Goal: Task Accomplishment & Management: Complete application form

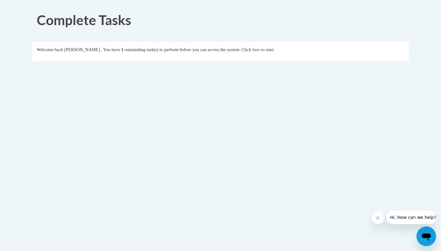
click at [260, 52] on link "here" at bounding box center [257, 49] width 8 height 5
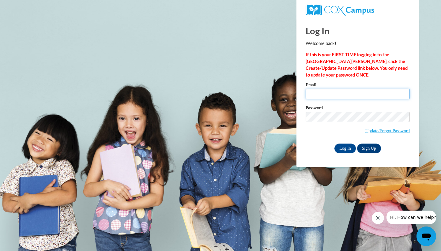
type input "james.lockhart@cowetaschools.net"
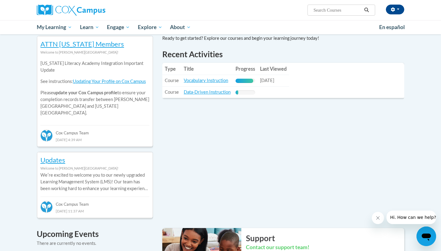
scroll to position [203, 0]
click at [213, 94] on link "Data-Driven Instruction" at bounding box center [207, 92] width 47 height 5
click at [196, 82] on link "Vocabulary Instruction" at bounding box center [206, 80] width 44 height 5
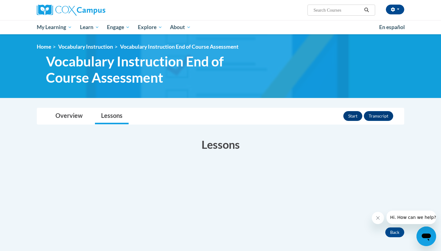
click at [352, 117] on button "Start" at bounding box center [353, 116] width 19 height 10
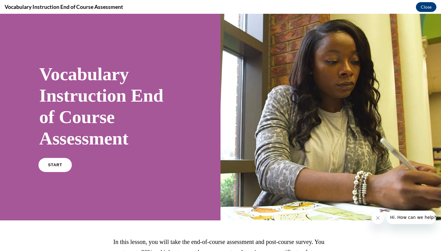
click at [59, 164] on span "START" at bounding box center [55, 165] width 14 height 5
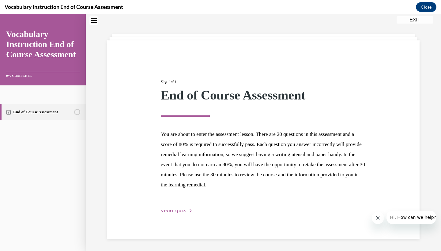
scroll to position [20, 0]
click at [173, 214] on div "Step 1 of 1 End of Course Assessment You are about to enter the assessment less…" at bounding box center [263, 140] width 215 height 150
click at [176, 211] on span "START QUIZ" at bounding box center [173, 211] width 25 height 4
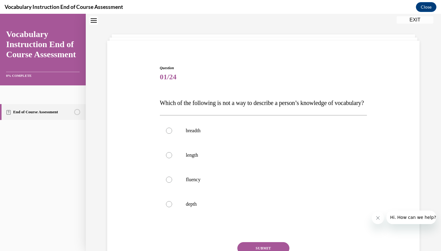
scroll to position [19, 0]
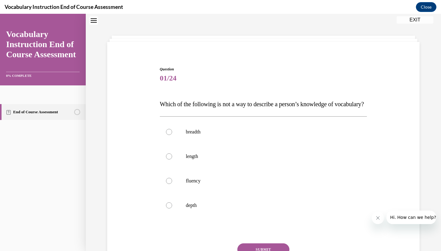
click at [162, 108] on span "Which of the following is not a way to describe a person’s knowledge of vocabul…" at bounding box center [262, 104] width 204 height 7
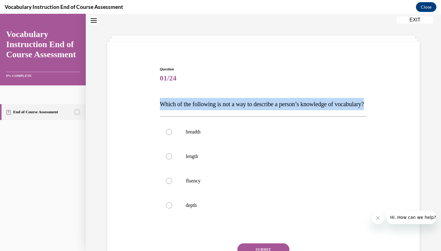
click at [162, 108] on span "Which of the following is not a way to describe a person’s knowledge of vocabul…" at bounding box center [262, 104] width 204 height 7
copy span "Which of the following is not a way to describe a person’s knowledge of vocabul…"
click at [172, 108] on span "Which of the following is not a way to describe a person’s knowledge of vocabul…" at bounding box center [262, 104] width 204 height 7
drag, startPoint x: 158, startPoint y: 102, endPoint x: 210, endPoint y: 227, distance: 135.8
click at [210, 227] on div "Question 01/24 Which of the following is not a way to describe a person’s knowl…" at bounding box center [263, 175] width 211 height 237
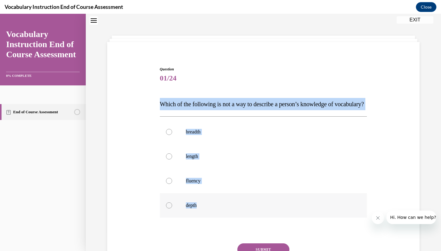
copy div "Which of the following is not a way to describe a person’s knowledge of vocabul…"
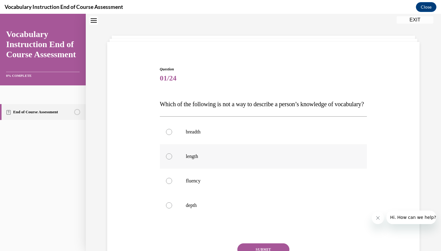
click at [168, 160] on div at bounding box center [169, 157] width 6 height 6
click at [168, 160] on input "length" at bounding box center [169, 157] width 6 height 6
radio input "true"
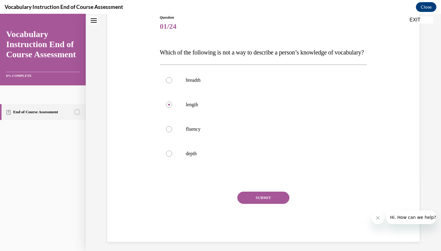
click at [252, 204] on button "SUBMIT" at bounding box center [264, 198] width 52 height 12
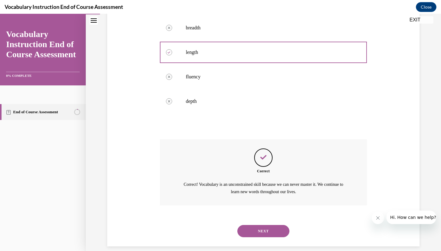
scroll to position [135, 0]
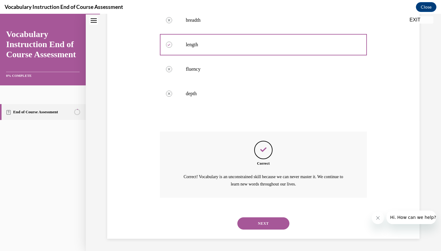
click at [265, 223] on button "NEXT" at bounding box center [264, 224] width 52 height 12
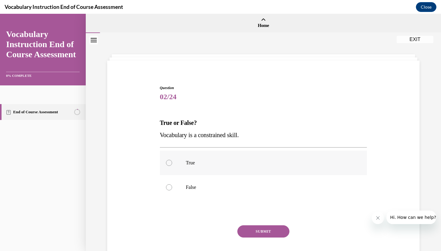
scroll to position [0, 0]
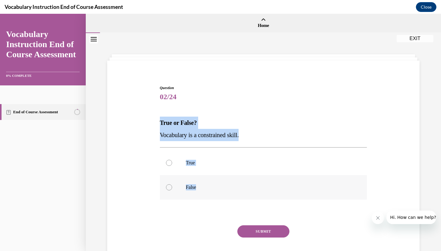
drag, startPoint x: 158, startPoint y: 113, endPoint x: 196, endPoint y: 193, distance: 87.9
click at [196, 193] on div "Question 02/24 True or False? Vocabulary is a constrained skill. True False Inc…" at bounding box center [263, 176] width 211 height 200
copy div "True or False? Vocabulary is a constrained skill. True False"
click at [171, 185] on div at bounding box center [169, 187] width 6 height 6
click at [171, 185] on input "False" at bounding box center [169, 187] width 6 height 6
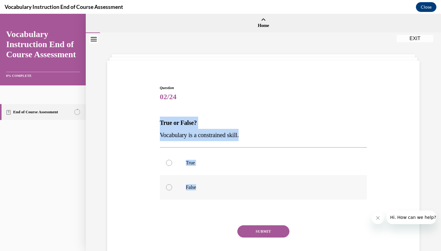
radio input "true"
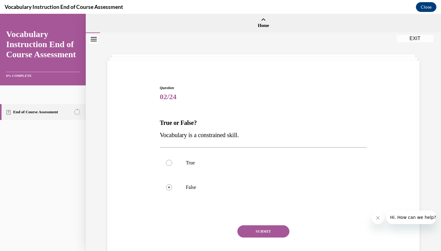
click at [251, 228] on button "SUBMIT" at bounding box center [264, 232] width 52 height 12
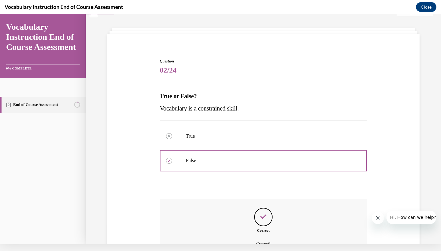
scroll to position [79, 0]
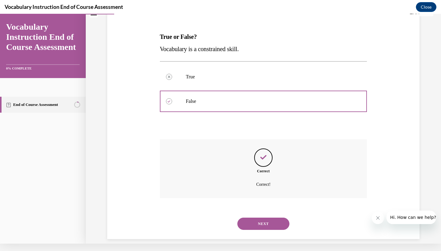
click at [260, 218] on button "NEXT" at bounding box center [264, 224] width 52 height 12
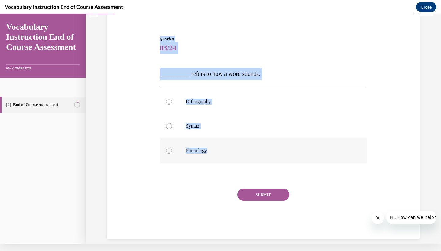
drag, startPoint x: 154, startPoint y: 33, endPoint x: 227, endPoint y: 153, distance: 140.6
click at [227, 153] on div "Question 03/24 __________ refers to how a word sounds. Orthography Syntax Phono…" at bounding box center [264, 128] width 316 height 221
copy div "Question 03/24 __________ refers to how a word sounds. Orthography Syntax Phono…"
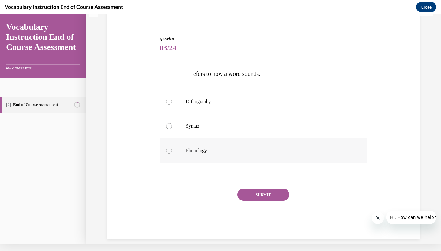
click at [163, 155] on label "Phonology" at bounding box center [263, 151] width 207 height 25
click at [166, 154] on input "Phonology" at bounding box center [169, 151] width 6 height 6
radio input "true"
click at [269, 193] on button "SUBMIT" at bounding box center [264, 195] width 52 height 12
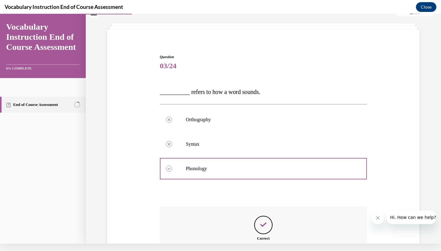
scroll to position [91, 0]
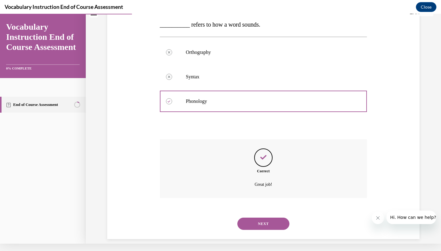
click at [264, 223] on div "NEXT" at bounding box center [263, 224] width 207 height 25
click at [265, 218] on button "NEXT" at bounding box center [264, 224] width 52 height 12
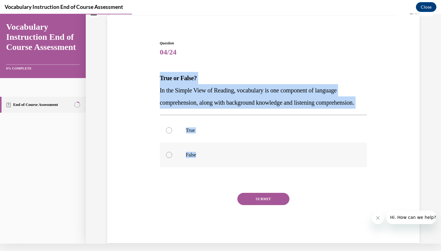
drag, startPoint x: 161, startPoint y: 78, endPoint x: 205, endPoint y: 178, distance: 109.3
click at [205, 178] on div "Question 04/24 True or False? In the Simple View of Reading, vocabulary is one …" at bounding box center [263, 141] width 207 height 203
copy div "True or False? In the Simple View of Reading, vocabulary is one component of la…"
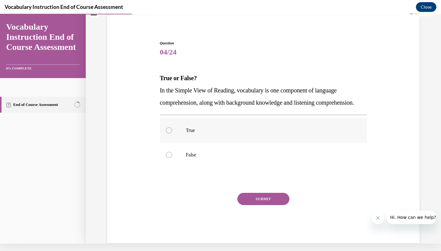
click at [170, 134] on div at bounding box center [169, 130] width 6 height 6
click at [170, 134] on input "True" at bounding box center [169, 130] width 6 height 6
radio input "true"
click at [261, 205] on button "SUBMIT" at bounding box center [264, 199] width 52 height 12
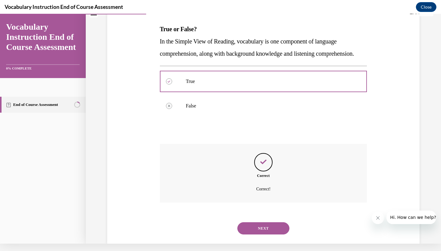
scroll to position [103, 0]
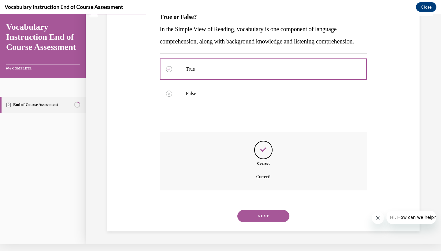
click at [249, 217] on button "NEXT" at bounding box center [264, 216] width 52 height 12
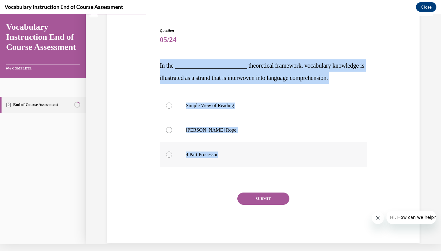
drag, startPoint x: 156, startPoint y: 63, endPoint x: 227, endPoint y: 158, distance: 118.0
click at [227, 158] on div "Question 05/24 In the ________________________ theoretical framework, vocabular…" at bounding box center [264, 127] width 316 height 234
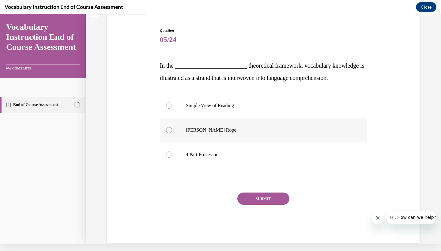
click at [169, 124] on label "Scarborough's Rope" at bounding box center [263, 130] width 207 height 25
click at [169, 127] on input "Scarborough's Rope" at bounding box center [169, 130] width 6 height 6
radio input "true"
click at [254, 199] on button "SUBMIT" at bounding box center [264, 199] width 52 height 12
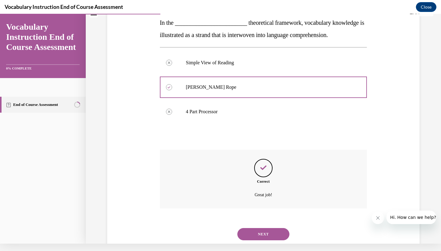
scroll to position [103, 0]
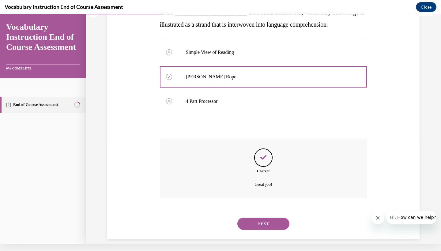
click at [260, 218] on button "NEXT" at bounding box center [264, 224] width 52 height 12
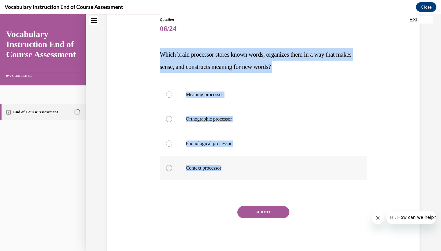
drag, startPoint x: 162, startPoint y: 52, endPoint x: 220, endPoint y: 174, distance: 135.0
click at [220, 174] on div "Question 06/24 Which brain processor stores known words, organizes them in a wa…" at bounding box center [263, 137] width 207 height 240
copy div "Which brain processor stores known words, organizes them in a way that makes se…"
click at [180, 105] on label "Meaning processor" at bounding box center [263, 94] width 207 height 25
click at [172, 98] on input "Meaning processor" at bounding box center [169, 95] width 6 height 6
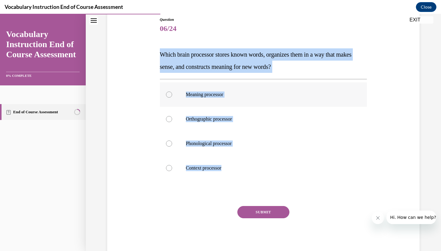
radio input "true"
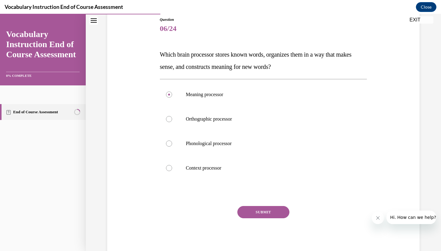
click at [252, 219] on div "SUBMIT" at bounding box center [263, 221] width 207 height 31
click at [253, 215] on button "SUBMIT" at bounding box center [264, 212] width 52 height 12
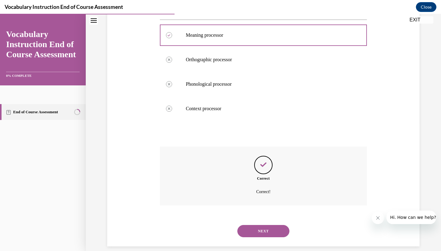
click at [255, 226] on button "NEXT" at bounding box center [264, 231] width 52 height 12
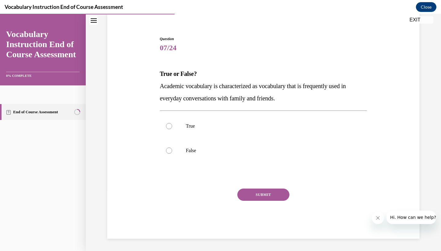
scroll to position [42, 0]
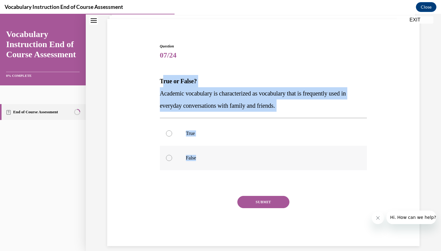
drag, startPoint x: 162, startPoint y: 82, endPoint x: 229, endPoint y: 166, distance: 108.0
click at [229, 166] on div "Question 07/24 True or False? Academic vocabulary is characterized as vocabular…" at bounding box center [263, 145] width 207 height 203
copy div "rue or False? Academic vocabulary is characterized as vocabulary that is freque…"
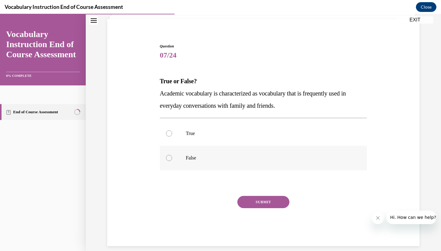
click at [172, 152] on label "False" at bounding box center [263, 158] width 207 height 25
click at [172, 155] on input "False" at bounding box center [169, 158] width 6 height 6
radio input "true"
click at [269, 207] on button "SUBMIT" at bounding box center [264, 202] width 52 height 12
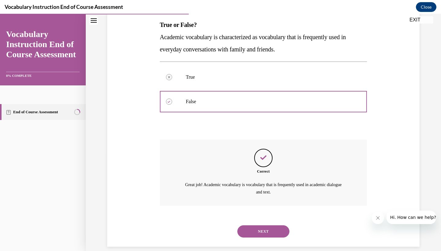
click at [260, 226] on button "NEXT" at bounding box center [264, 232] width 52 height 12
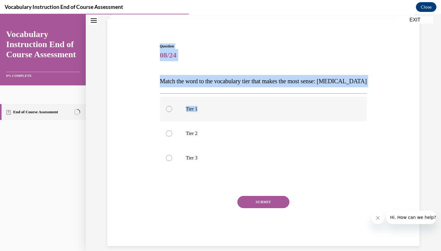
drag, startPoint x: 158, startPoint y: 26, endPoint x: 194, endPoint y: 110, distance: 91.7
click at [194, 110] on div "Question 08/24 Match the word to the vocabulary tier that makes the most sense:…" at bounding box center [264, 135] width 316 height 221
click at [166, 32] on div "Question 08/24 Match the word to the vocabulary tier that makes the most sense:…" at bounding box center [264, 135] width 316 height 221
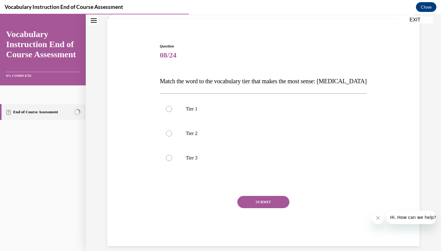
click at [168, 48] on span "Question" at bounding box center [263, 47] width 207 height 6
click at [171, 59] on span "08/24" at bounding box center [263, 55] width 207 height 12
click at [168, 50] on span "08/24" at bounding box center [263, 55] width 207 height 12
click at [165, 51] on span "08/24" at bounding box center [263, 55] width 207 height 12
click at [170, 54] on span "08/24" at bounding box center [263, 55] width 207 height 12
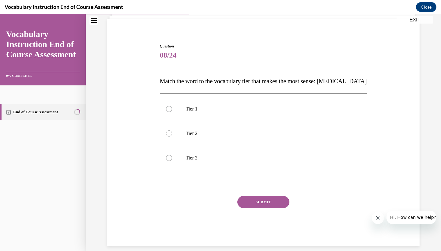
click at [190, 64] on div "Question 08/24 Match the word to the vocabulary tier that makes the most sense:…" at bounding box center [263, 145] width 207 height 203
click at [168, 76] on p "Match the word to the vocabulary tier that makes the most sense: anaphylaxis" at bounding box center [263, 81] width 207 height 12
click at [167, 49] on span "Question" at bounding box center [263, 47] width 207 height 6
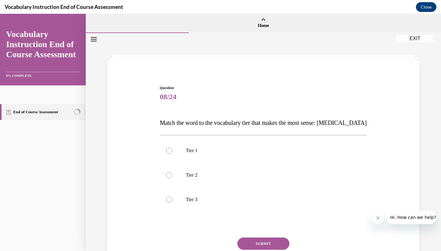
scroll to position [0, 0]
click at [170, 151] on div at bounding box center [169, 151] width 6 height 6
click at [170, 151] on input "Tier 1" at bounding box center [169, 151] width 6 height 6
radio input "true"
click at [265, 249] on button "SUBMIT" at bounding box center [264, 244] width 52 height 12
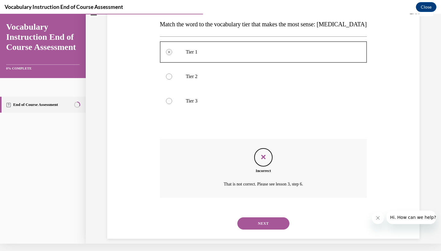
scroll to position [91, 0]
click at [260, 218] on button "NEXT" at bounding box center [264, 224] width 52 height 12
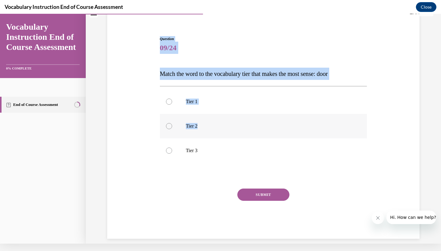
drag, startPoint x: 162, startPoint y: 22, endPoint x: 248, endPoint y: 126, distance: 135.1
click at [248, 126] on div "Question 09/24 Match the word to the vocabulary tier that makes the most sense:…" at bounding box center [264, 128] width 316 height 221
click at [196, 101] on p "Tier 1" at bounding box center [269, 102] width 166 height 6
click at [172, 101] on input "Tier 1" at bounding box center [169, 102] width 6 height 6
radio input "true"
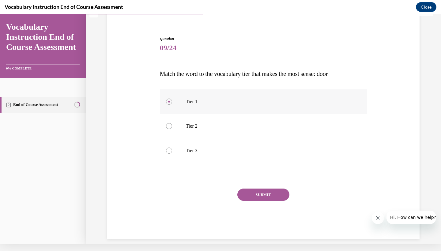
drag, startPoint x: 208, startPoint y: 104, endPoint x: 203, endPoint y: 101, distance: 6.0
click at [204, 103] on p "Tier 1" at bounding box center [269, 102] width 166 height 6
click at [172, 103] on input "Tier 1" at bounding box center [169, 102] width 6 height 6
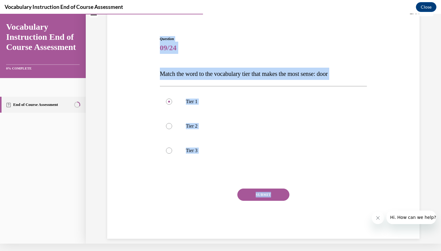
drag, startPoint x: 158, startPoint y: 23, endPoint x: 215, endPoint y: 211, distance: 195.5
click at [215, 211] on div "Question 09/24 Match the word to the vocabulary tier that makes the most sense:…" at bounding box center [264, 128] width 316 height 221
copy div "Question 09/24 Match the word to the vocabulary tier that makes the most sense:…"
click at [206, 126] on p "Tier 2" at bounding box center [269, 126] width 166 height 6
click at [172, 126] on input "Tier 2" at bounding box center [169, 126] width 6 height 6
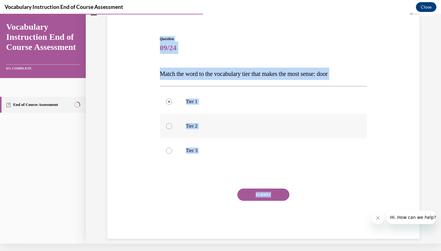
radio input "true"
drag, startPoint x: 160, startPoint y: 24, endPoint x: 318, endPoint y: 161, distance: 209.4
click at [318, 161] on div "Question 09/24 Match the word to the vocabulary tier that makes the most sense:…" at bounding box center [264, 128] width 316 height 221
copy div "Question 09/24 Match the word to the vocabulary tier that makes the most sense:…"
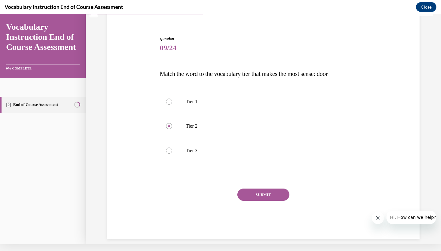
click at [214, 89] on div "Tier 1 Tier 2 Tier 3" at bounding box center [263, 126] width 207 height 80
click at [180, 103] on label "Tier 1" at bounding box center [263, 101] width 207 height 25
click at [172, 103] on input "Tier 1" at bounding box center [169, 102] width 6 height 6
radio input "true"
click at [273, 200] on button "SUBMIT" at bounding box center [264, 195] width 52 height 12
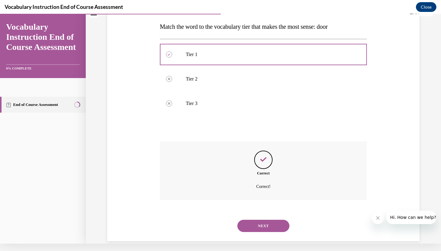
scroll to position [91, 0]
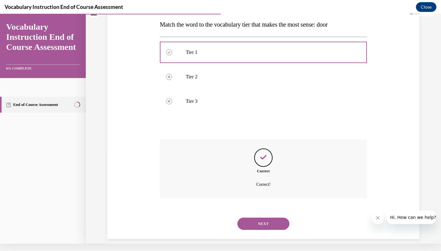
click at [261, 218] on button "NEXT" at bounding box center [264, 224] width 52 height 12
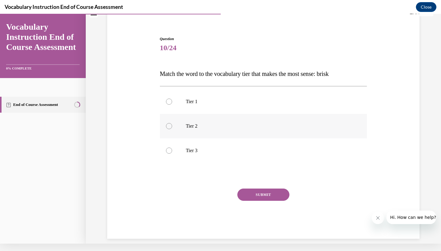
click at [173, 127] on label "Tier 2" at bounding box center [263, 126] width 207 height 25
click at [172, 127] on input "Tier 2" at bounding box center [169, 126] width 6 height 6
radio input "true"
click at [256, 196] on button "SUBMIT" at bounding box center [264, 195] width 52 height 12
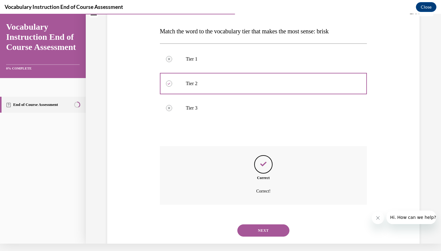
scroll to position [91, 0]
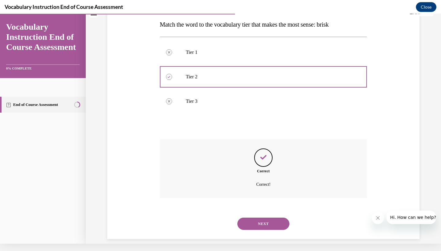
click at [262, 212] on div "NEXT" at bounding box center [263, 224] width 207 height 25
click at [264, 218] on button "NEXT" at bounding box center [264, 224] width 52 height 12
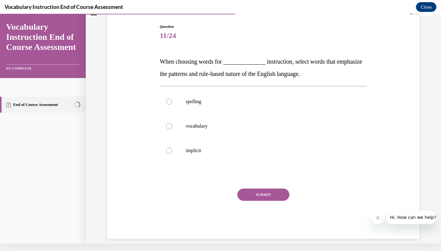
click at [264, 217] on div "SUBMIT NEXT" at bounding box center [263, 214] width 207 height 50
drag, startPoint x: 162, startPoint y: 28, endPoint x: 247, endPoint y: 39, distance: 85.0
click at [247, 39] on h1 "Question 11/24" at bounding box center [263, 33] width 207 height 18
click at [219, 27] on span "Question" at bounding box center [263, 27] width 207 height 6
click at [168, 66] on p "When choosing words for ______________ instruction, select words that emphasize…" at bounding box center [263, 67] width 207 height 25
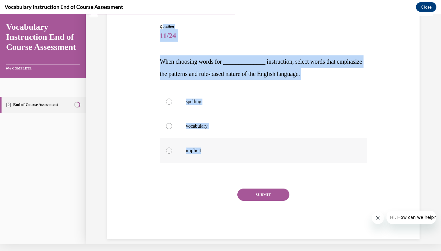
drag, startPoint x: 163, startPoint y: 25, endPoint x: 212, endPoint y: 161, distance: 145.4
click at [212, 161] on div "Question 11/24 When choosing words for ______________ instruction, select words…" at bounding box center [263, 131] width 207 height 215
copy div "uestion 11/24 When choosing words for ______________ instruction, select words …"
click at [260, 158] on label "implicit" at bounding box center [263, 151] width 207 height 25
click at [172, 154] on input "implicit" at bounding box center [169, 151] width 6 height 6
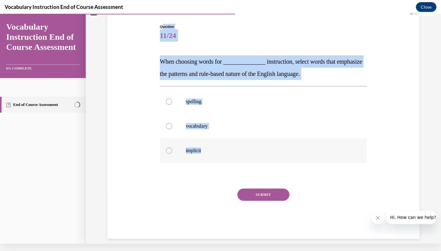
radio input "true"
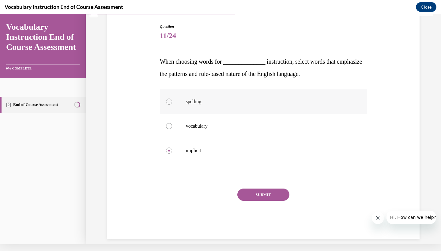
click at [165, 104] on label "spelling" at bounding box center [263, 101] width 207 height 25
click at [166, 104] on input "spelling" at bounding box center [169, 102] width 6 height 6
radio input "true"
click at [266, 205] on div "SUBMIT" at bounding box center [263, 204] width 207 height 31
click at [263, 200] on button "SUBMIT" at bounding box center [264, 195] width 52 height 12
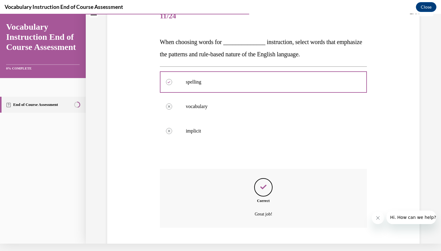
scroll to position [103, 0]
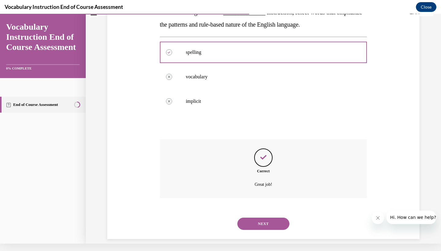
click at [254, 218] on button "NEXT" at bounding box center [264, 224] width 52 height 12
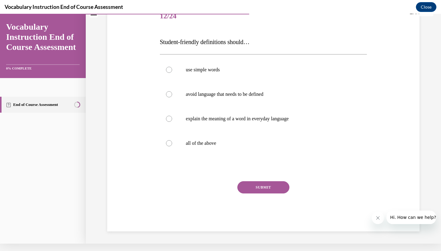
scroll to position [2, 0]
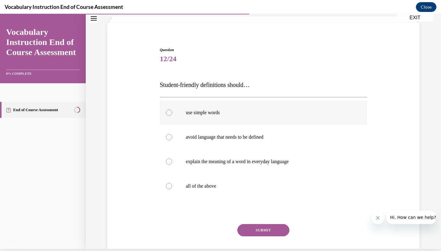
click at [171, 112] on div at bounding box center [169, 113] width 6 height 6
click at [171, 112] on input "use simple words" at bounding box center [169, 113] width 6 height 6
radio input "true"
click at [172, 191] on label "all of the above" at bounding box center [263, 186] width 207 height 25
click at [172, 189] on input "all of the above" at bounding box center [169, 186] width 6 height 6
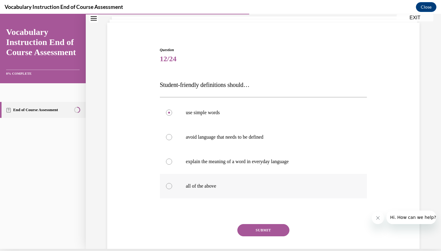
radio input "true"
click at [272, 234] on button "SUBMIT" at bounding box center [264, 230] width 52 height 12
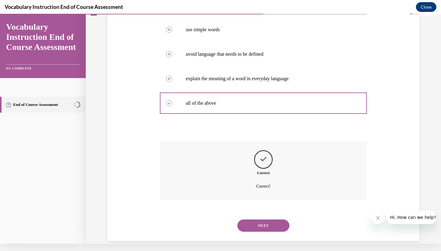
scroll to position [116, 0]
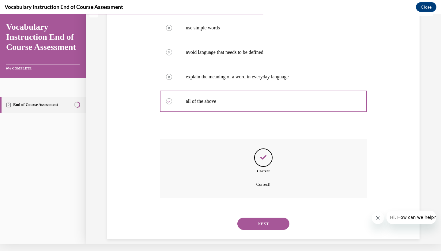
click at [268, 218] on button "NEXT" at bounding box center [264, 224] width 52 height 12
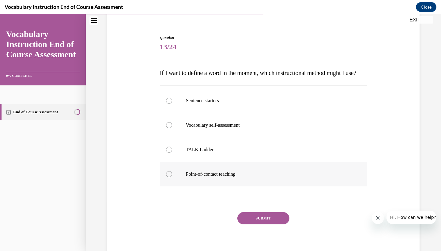
click at [167, 175] on label "Point-of-contact teaching" at bounding box center [263, 174] width 207 height 25
click at [167, 175] on input "Point-of-contact teaching" at bounding box center [169, 174] width 6 height 6
radio input "true"
click at [270, 203] on div at bounding box center [263, 199] width 207 height 7
click at [264, 203] on div at bounding box center [263, 199] width 207 height 7
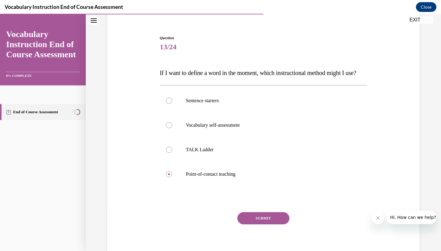
click at [258, 203] on div at bounding box center [263, 199] width 207 height 7
click at [260, 203] on div at bounding box center [263, 199] width 207 height 7
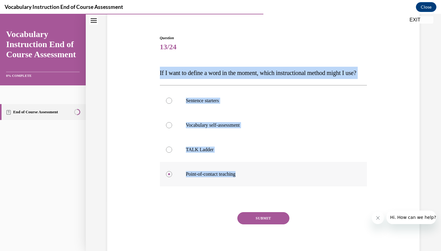
drag, startPoint x: 158, startPoint y: 54, endPoint x: 284, endPoint y: 187, distance: 183.8
click at [284, 187] on div "Question 13/24 If I want to define a word in the moment, which instructional me…" at bounding box center [264, 140] width 316 height 246
click at [254, 225] on button "SUBMIT" at bounding box center [264, 218] width 52 height 12
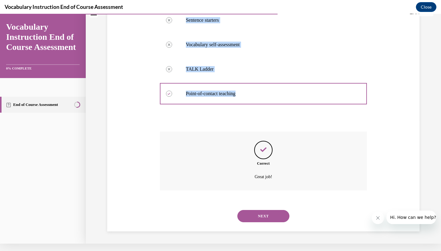
scroll to position [128, 0]
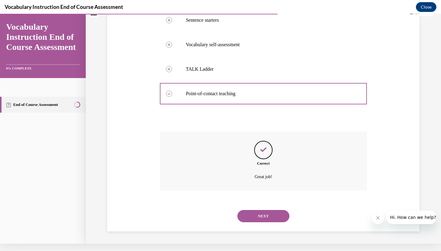
click at [214, 200] on div "Correct Great job!" at bounding box center [263, 166] width 207 height 68
click at [256, 224] on div "NEXT" at bounding box center [263, 216] width 207 height 25
click at [254, 218] on button "NEXT" at bounding box center [264, 216] width 52 height 12
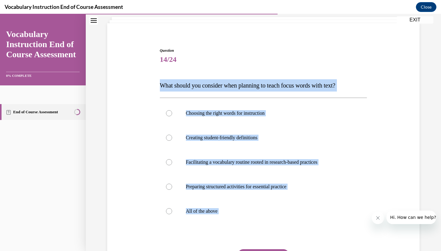
drag, startPoint x: 158, startPoint y: 124, endPoint x: 254, endPoint y: 246, distance: 155.4
click at [254, 246] on div "Question 14/24 What should you consider when planning to teach focus words with…" at bounding box center [263, 169] width 211 height 261
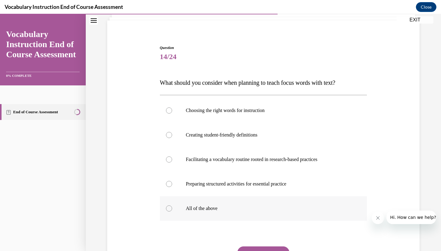
click at [171, 207] on div at bounding box center [169, 209] width 6 height 6
click at [171, 207] on input "All of the above" at bounding box center [169, 209] width 6 height 6
radio input "true"
click at [265, 250] on button "SUBMIT" at bounding box center [264, 253] width 52 height 12
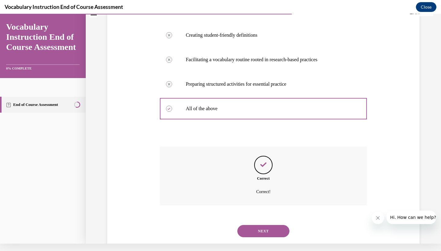
scroll to position [140, 0]
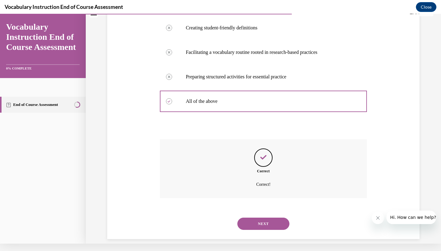
click at [263, 218] on button "NEXT" at bounding box center [264, 224] width 52 height 12
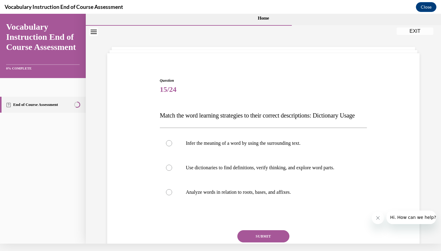
scroll to position [0, 0]
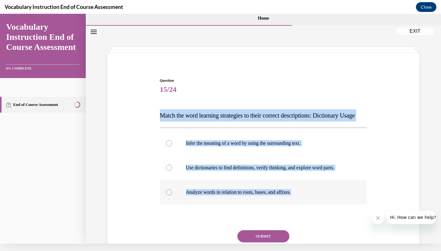
drag, startPoint x: 155, startPoint y: 112, endPoint x: 302, endPoint y: 212, distance: 178.1
click at [302, 212] on div "Question 15/24 Match the word learning strategies to their correct descriptions…" at bounding box center [264, 169] width 316 height 221
click at [251, 180] on label "Use dictionaries to find definitions, verify thinking, and explore word parts." at bounding box center [263, 168] width 207 height 25
click at [172, 171] on input "Use dictionaries to find definitions, verify thinking, and explore word parts." at bounding box center [169, 168] width 6 height 6
radio input "true"
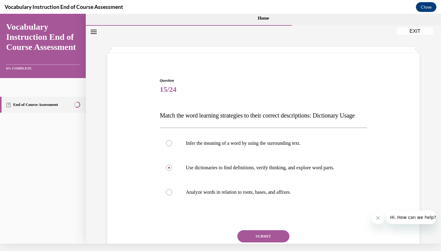
click at [152, 94] on div "Question 15/24 Match the word learning strategies to their correct descriptions…" at bounding box center [264, 169] width 316 height 221
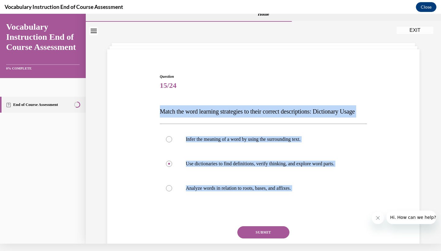
scroll to position [7, 0]
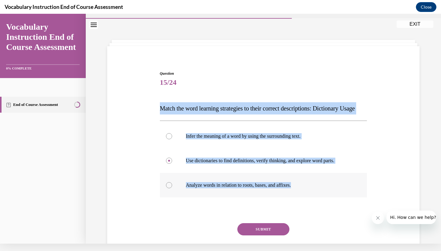
drag, startPoint x: 157, startPoint y: 106, endPoint x: 300, endPoint y: 206, distance: 175.2
click at [300, 206] on div "Question 15/24 Match the word learning strategies to their correct descriptions…" at bounding box center [264, 162] width 316 height 221
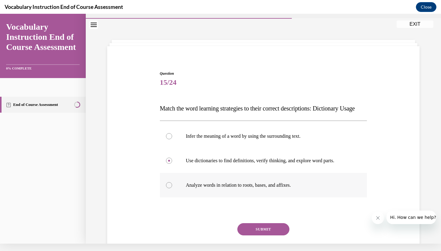
click at [179, 198] on label "Analyze words in relation to roots, bases, and affixes." at bounding box center [263, 185] width 207 height 25
click at [172, 188] on input "Analyze words in relation to roots, bases, and affixes." at bounding box center [169, 185] width 6 height 6
radio input "true"
click at [265, 236] on button "SUBMIT" at bounding box center [264, 229] width 52 height 12
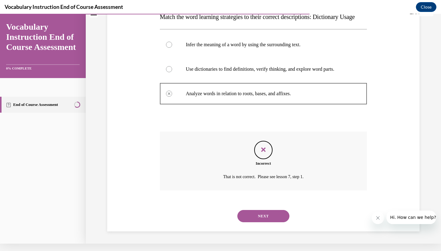
scroll to position [103, 0]
click at [272, 225] on div "NEXT" at bounding box center [263, 216] width 207 height 25
click at [269, 222] on button "NEXT" at bounding box center [264, 216] width 52 height 12
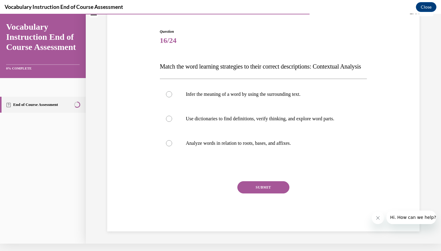
click at [268, 226] on div "NEXT" at bounding box center [263, 232] width 207 height 12
click at [169, 84] on div "Question 16/24 Match the word learning strategies to their correct descriptions…" at bounding box center [263, 130] width 207 height 203
click at [169, 73] on p "Match the word learning strategies to their correct descriptions: Contextual An…" at bounding box center [263, 66] width 207 height 12
click at [174, 73] on p "Match the word learning strategies to their correct descriptions: Contextual An…" at bounding box center [263, 66] width 207 height 12
click at [169, 70] on span "Match the word learning strategies to their correct descriptions: Contextual An…" at bounding box center [260, 66] width 201 height 7
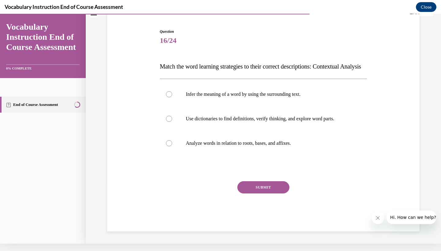
click at [166, 73] on p "Match the word learning strategies to their correct descriptions: Contextual An…" at bounding box center [263, 66] width 207 height 12
click at [169, 73] on p "Match the word learning strategies to their correct descriptions: Contextual An…" at bounding box center [263, 66] width 207 height 12
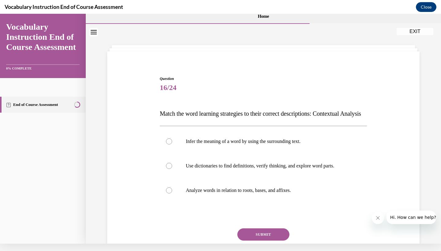
scroll to position [30, 0]
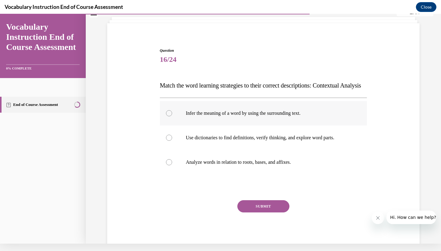
click at [210, 116] on p "Infer the meaning of a word by using the surrounding text." at bounding box center [269, 113] width 166 height 6
click at [172, 116] on input "Infer the meaning of a word by using the surrounding text." at bounding box center [169, 113] width 6 height 6
radio input "true"
click at [256, 213] on button "SUBMIT" at bounding box center [264, 206] width 52 height 12
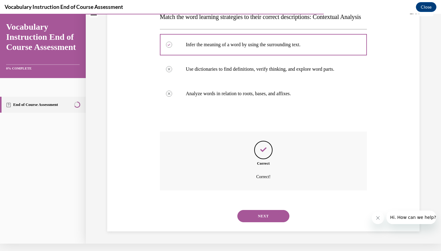
scroll to position [103, 0]
click at [274, 218] on button "NEXT" at bounding box center [264, 216] width 52 height 12
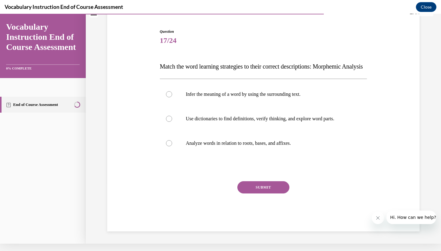
scroll to position [36, 0]
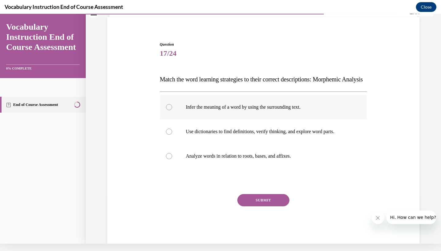
click at [188, 120] on label "Infer the meaning of a word by using the surrounding text." at bounding box center [263, 107] width 207 height 25
click at [172, 110] on input "Infer the meaning of a word by using the surrounding text." at bounding box center [169, 107] width 6 height 6
radio input "true"
click at [260, 207] on button "SUBMIT" at bounding box center [264, 200] width 52 height 12
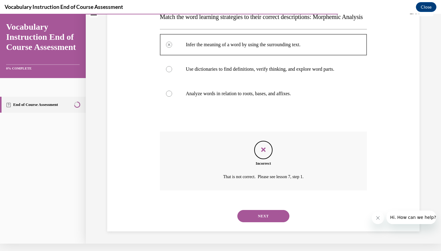
scroll to position [103, 0]
click at [227, 146] on div "Incorrect That is not correct. Please see lesson 7, step 1." at bounding box center [263, 161] width 207 height 59
click at [256, 219] on button "NEXT" at bounding box center [264, 216] width 52 height 12
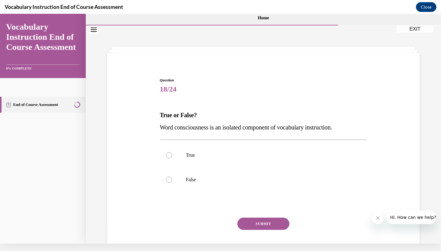
scroll to position [0, 0]
click at [161, 129] on span "Word consciousness is an isolated component of vocabulary instruction." at bounding box center [246, 127] width 173 height 7
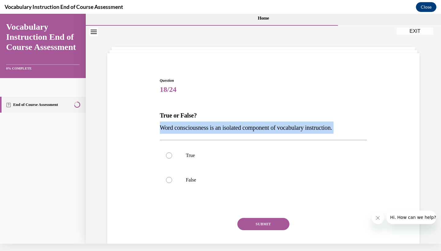
click at [161, 129] on span "Word consciousness is an isolated component of vocabulary instruction." at bounding box center [246, 127] width 173 height 7
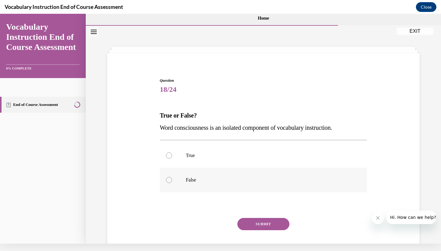
click at [168, 180] on div at bounding box center [169, 180] width 6 height 6
click at [168, 180] on input "False" at bounding box center [169, 180] width 6 height 6
radio input "true"
click at [259, 227] on button "SUBMIT" at bounding box center [264, 224] width 52 height 12
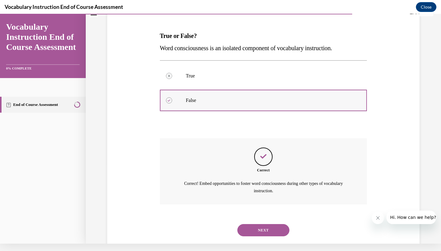
scroll to position [86, 0]
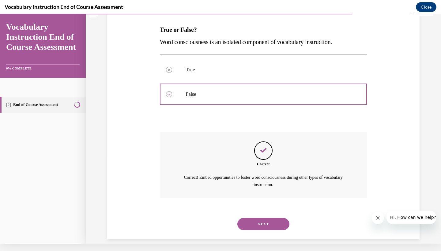
click at [253, 222] on button "NEXT" at bounding box center [264, 224] width 52 height 12
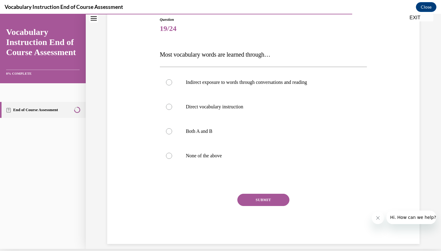
click at [253, 218] on div "SUBMIT" at bounding box center [263, 209] width 207 height 31
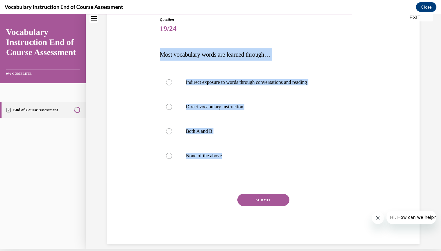
drag, startPoint x: 162, startPoint y: 36, endPoint x: 249, endPoint y: 177, distance: 166.0
click at [249, 177] on div "Question 19/24 Most vocabulary words are learned through… Indirect exposure to …" at bounding box center [263, 130] width 207 height 227
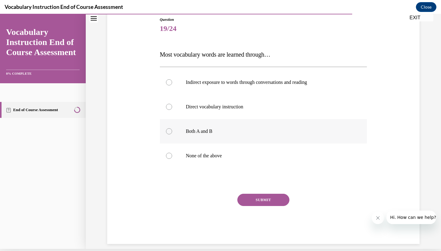
click at [171, 131] on div at bounding box center [169, 131] width 6 height 6
click at [171, 131] on input "Both A and B" at bounding box center [169, 131] width 6 height 6
radio input "true"
click at [260, 198] on button "SUBMIT" at bounding box center [264, 200] width 52 height 12
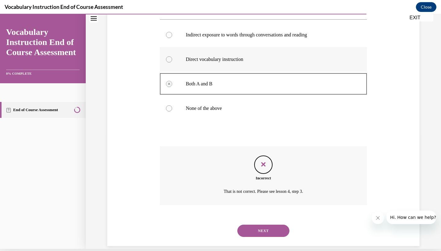
scroll to position [116, 0]
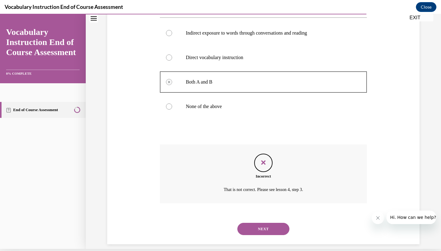
click at [257, 224] on button "NEXT" at bounding box center [264, 229] width 52 height 12
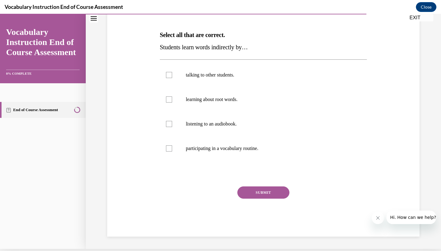
scroll to position [0, 0]
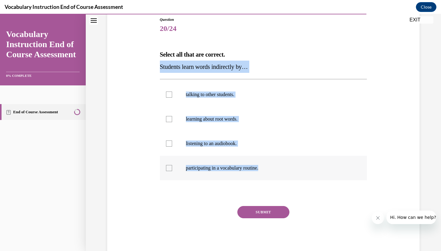
drag, startPoint x: 157, startPoint y: 65, endPoint x: 235, endPoint y: 177, distance: 136.3
click at [235, 177] on div "Question 20/24 Select all that are correct. Students learn words indirectly by……" at bounding box center [264, 127] width 316 height 258
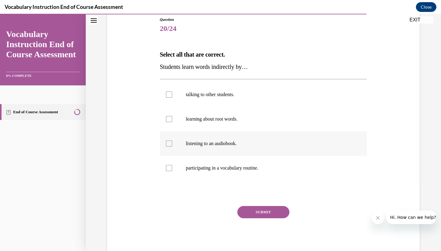
click at [172, 143] on div at bounding box center [169, 144] width 6 height 6
click at [172, 143] on input "listening to an audiobook." at bounding box center [169, 144] width 6 height 6
checkbox input "true"
click at [176, 96] on label "talking to other students." at bounding box center [263, 94] width 207 height 25
click at [172, 96] on input "talking to other students." at bounding box center [169, 95] width 6 height 6
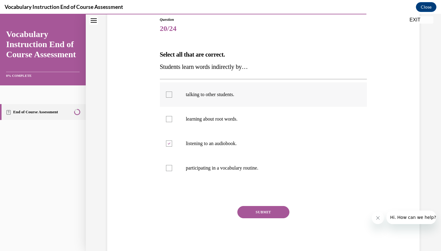
checkbox input "true"
click at [250, 217] on button "SUBMIT" at bounding box center [264, 212] width 52 height 12
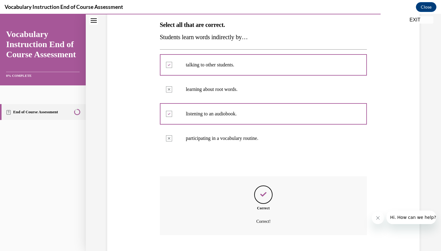
scroll to position [128, 0]
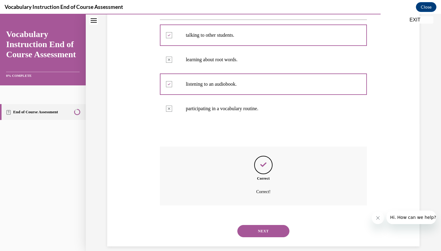
click at [266, 225] on button "NEXT" at bounding box center [264, 231] width 52 height 12
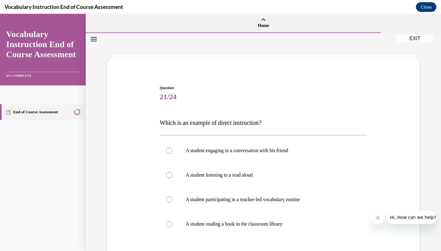
scroll to position [0, 0]
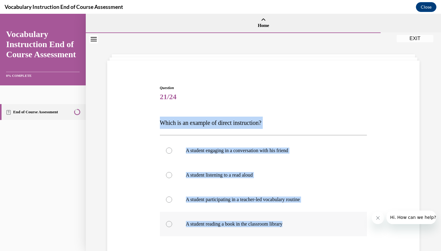
drag, startPoint x: 158, startPoint y: 119, endPoint x: 279, endPoint y: 231, distance: 164.4
click at [279, 231] on div "Question 21/24 Which is an example of direct instruction? A student engaging in…" at bounding box center [263, 194] width 211 height 237
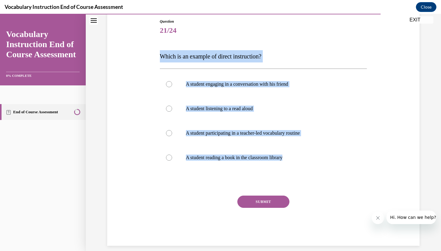
scroll to position [66, 0]
click at [171, 137] on label "A student participating in a teacher-led vocabulary routine" at bounding box center [263, 133] width 207 height 25
click at [171, 137] on input "A student participating in a teacher-led vocabulary routine" at bounding box center [169, 134] width 6 height 6
radio input "true"
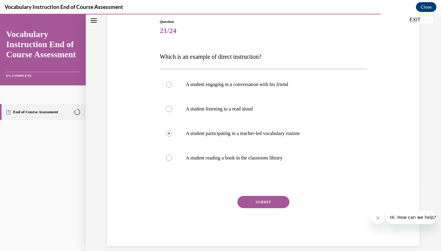
click at [257, 203] on button "SUBMIT" at bounding box center [264, 202] width 52 height 12
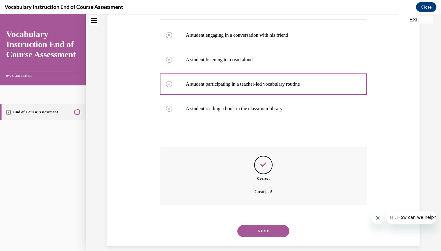
click at [266, 225] on button "NEXT" at bounding box center [264, 231] width 52 height 12
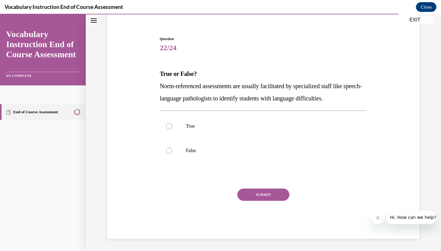
scroll to position [37, 0]
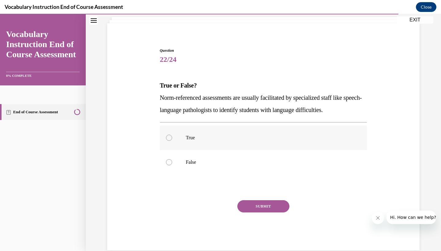
click at [180, 133] on label "True" at bounding box center [263, 138] width 207 height 25
click at [172, 135] on input "True" at bounding box center [169, 138] width 6 height 6
radio input "true"
click at [257, 211] on button "SUBMIT" at bounding box center [264, 206] width 52 height 12
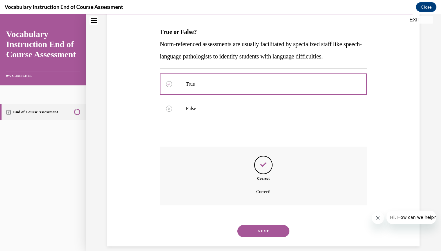
click at [272, 225] on button "NEXT" at bounding box center [264, 231] width 52 height 12
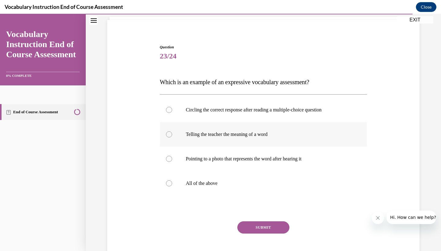
scroll to position [0, 0]
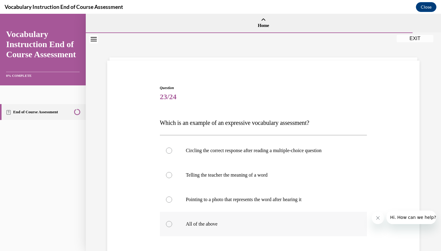
click at [172, 223] on div at bounding box center [169, 224] width 6 height 6
click at [172, 223] on input "All of the above" at bounding box center [169, 224] width 6 height 6
radio input "true"
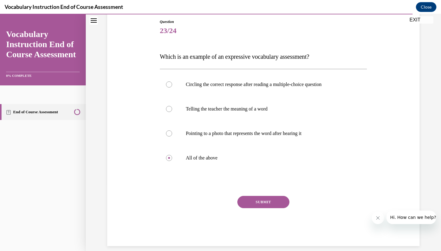
click at [260, 201] on button "SUBMIT" at bounding box center [264, 202] width 52 height 12
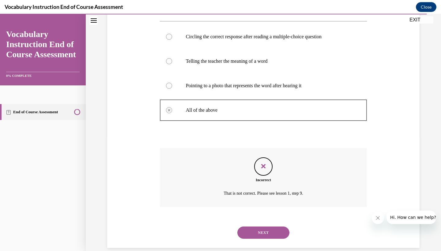
scroll to position [116, 0]
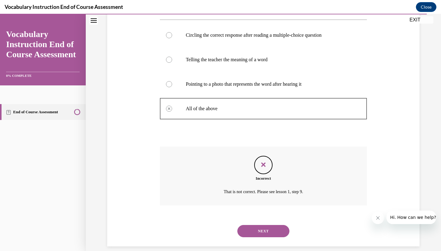
click at [265, 228] on button "NEXT" at bounding box center [264, 231] width 52 height 12
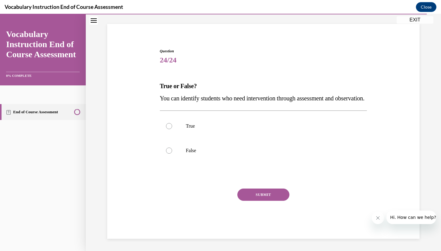
scroll to position [42, 0]
click at [171, 129] on div at bounding box center [169, 126] width 6 height 6
click at [171, 129] on input "True" at bounding box center [169, 126] width 6 height 6
radio input "true"
click at [169, 129] on div at bounding box center [169, 126] width 6 height 6
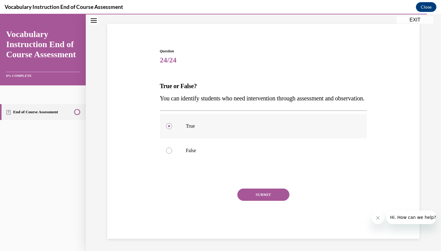
click at [169, 129] on input "True" at bounding box center [169, 126] width 6 height 6
click at [169, 129] on div at bounding box center [169, 126] width 6 height 6
click at [169, 129] on input "True" at bounding box center [169, 126] width 6 height 6
click at [262, 201] on button "SUBMIT" at bounding box center [264, 195] width 52 height 12
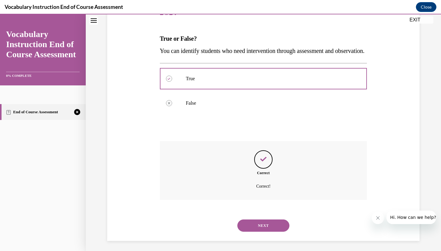
scroll to position [91, 0]
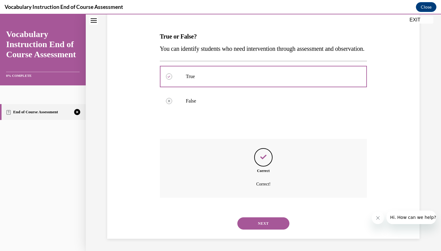
click at [268, 225] on button "NEXT" at bounding box center [264, 224] width 52 height 12
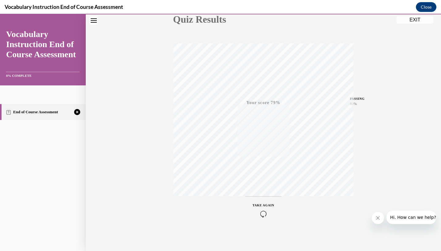
scroll to position [77, 0]
click at [265, 217] on icon "button" at bounding box center [264, 214] width 22 height 7
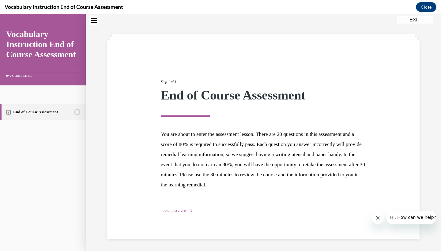
scroll to position [20, 0]
click at [174, 211] on span "TAKE AGAIN" at bounding box center [174, 211] width 26 height 4
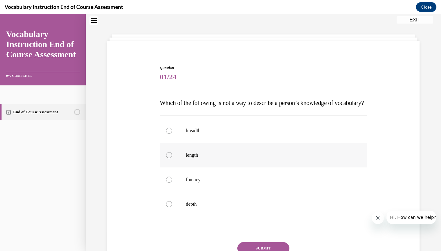
click at [173, 168] on label "length" at bounding box center [263, 155] width 207 height 25
click at [172, 158] on input "length" at bounding box center [169, 155] width 6 height 6
radio input "true"
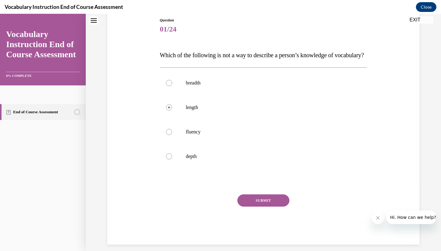
click at [264, 207] on button "SUBMIT" at bounding box center [264, 201] width 52 height 12
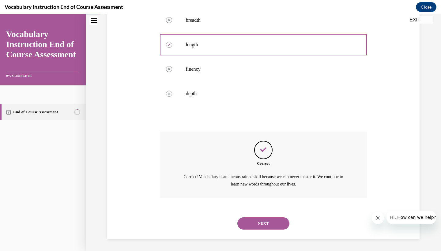
click at [268, 224] on button "NEXT" at bounding box center [264, 224] width 52 height 12
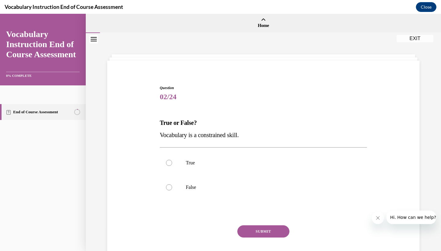
scroll to position [0, 0]
click at [172, 187] on div at bounding box center [169, 187] width 6 height 6
click at [172, 187] on input "False" at bounding box center [169, 187] width 6 height 6
radio input "true"
click at [255, 230] on button "SUBMIT" at bounding box center [264, 232] width 52 height 12
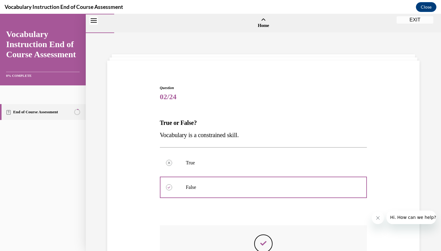
scroll to position [7, 0]
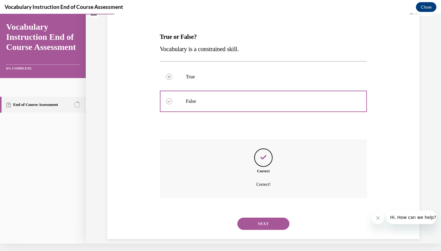
click at [270, 218] on button "NEXT" at bounding box center [264, 224] width 52 height 12
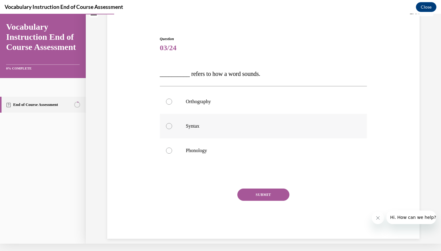
click at [175, 118] on label "Syntax" at bounding box center [263, 126] width 207 height 25
click at [172, 123] on input "Syntax" at bounding box center [169, 126] width 6 height 6
radio input "true"
click at [172, 114] on label "Orthography" at bounding box center [263, 101] width 207 height 25
click at [172, 105] on input "Orthography" at bounding box center [169, 102] width 6 height 6
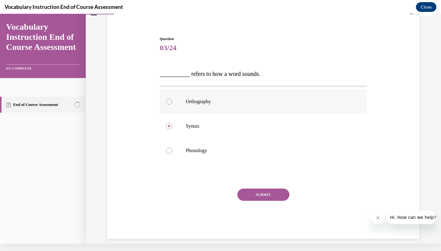
radio input "true"
click at [173, 115] on label "Syntax" at bounding box center [263, 126] width 207 height 25
click at [172, 123] on input "Syntax" at bounding box center [169, 126] width 6 height 6
radio input "true"
click at [196, 116] on label "Syntax" at bounding box center [263, 126] width 207 height 25
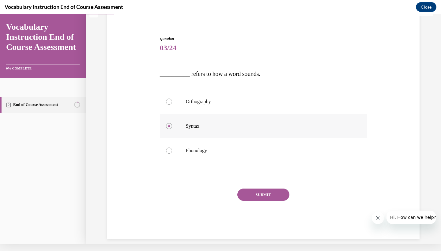
click at [172, 123] on input "Syntax" at bounding box center [169, 126] width 6 height 6
click at [202, 116] on label "Syntax" at bounding box center [263, 126] width 207 height 25
click at [172, 123] on input "Syntax" at bounding box center [169, 126] width 6 height 6
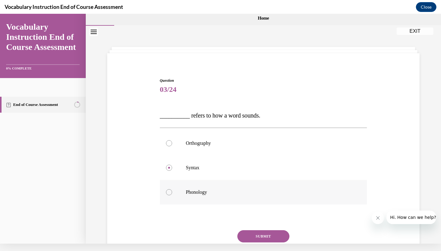
scroll to position [0, 0]
click at [185, 184] on label "Phonology" at bounding box center [263, 192] width 207 height 25
click at [172, 189] on input "Phonology" at bounding box center [169, 192] width 6 height 6
radio input "true"
click at [273, 238] on button "SUBMIT" at bounding box center [264, 236] width 52 height 12
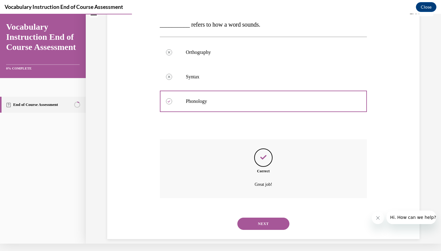
click at [267, 218] on button "NEXT" at bounding box center [264, 224] width 52 height 12
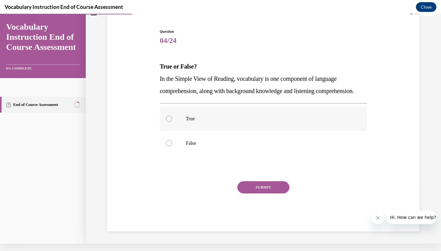
click at [186, 119] on label "True" at bounding box center [263, 119] width 207 height 25
click at [172, 119] on input "True" at bounding box center [169, 119] width 6 height 6
radio input "true"
click at [199, 121] on label "True" at bounding box center [263, 119] width 207 height 25
click at [172, 121] on input "True" at bounding box center [169, 119] width 6 height 6
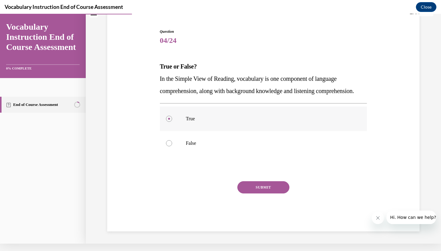
click at [194, 119] on label "True" at bounding box center [263, 119] width 207 height 25
click at [172, 119] on input "True" at bounding box center [169, 119] width 6 height 6
click at [176, 118] on label "True" at bounding box center [263, 119] width 207 height 25
click at [172, 118] on input "True" at bounding box center [169, 119] width 6 height 6
click at [170, 113] on div "True False" at bounding box center [263, 130] width 207 height 55
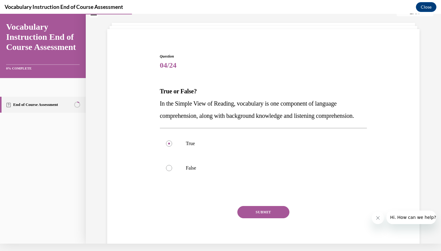
scroll to position [21, 0]
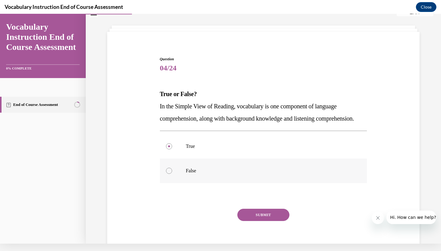
click at [196, 174] on p "False" at bounding box center [269, 171] width 166 height 6
click at [172, 174] on input "False" at bounding box center [169, 171] width 6 height 6
radio input "true"
click at [271, 221] on button "SUBMIT" at bounding box center [264, 215] width 52 height 12
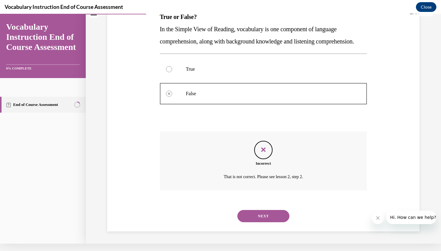
scroll to position [103, 0]
click at [258, 218] on button "NEXT" at bounding box center [264, 216] width 52 height 12
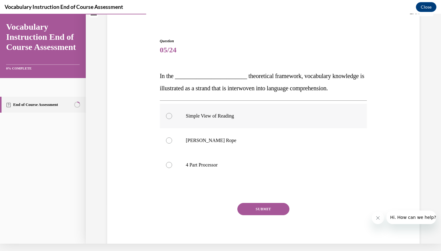
scroll to position [36, 0]
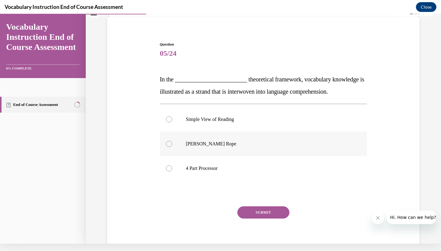
click at [169, 146] on div at bounding box center [169, 144] width 6 height 6
click at [169, 146] on input "Scarborough's Rope" at bounding box center [169, 144] width 6 height 6
radio input "true"
click at [267, 219] on div "SUBMIT" at bounding box center [263, 222] width 207 height 31
click at [266, 214] on button "SUBMIT" at bounding box center [264, 213] width 52 height 12
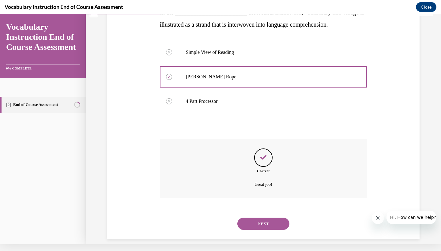
click at [271, 218] on button "NEXT" at bounding box center [264, 224] width 52 height 12
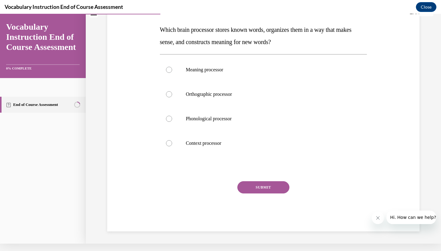
scroll to position [0, 0]
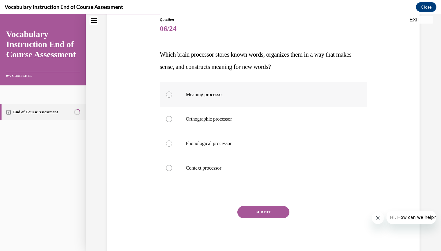
click at [169, 99] on label "Meaning processor" at bounding box center [263, 94] width 207 height 25
click at [169, 98] on input "Meaning processor" at bounding box center [169, 95] width 6 height 6
radio input "true"
click at [257, 215] on button "SUBMIT" at bounding box center [264, 212] width 52 height 12
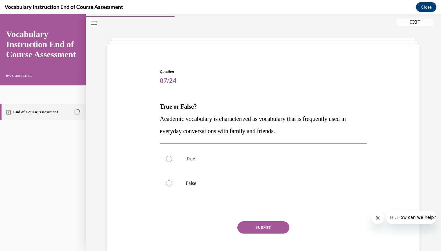
scroll to position [15, 0]
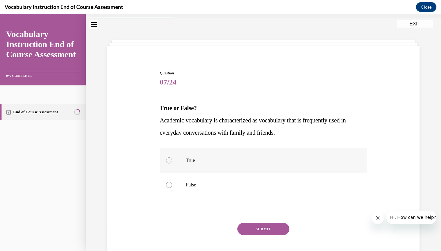
click at [169, 161] on div at bounding box center [169, 161] width 6 height 6
click at [169, 161] on input "True" at bounding box center [169, 161] width 6 height 6
radio input "true"
click at [175, 181] on label "False" at bounding box center [263, 185] width 207 height 25
click at [172, 182] on input "False" at bounding box center [169, 185] width 6 height 6
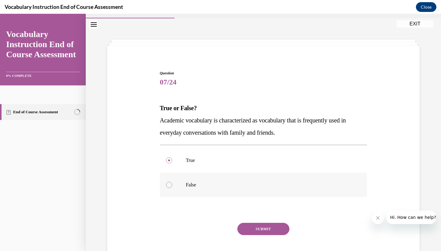
radio input "true"
click at [264, 230] on button "SUBMIT" at bounding box center [264, 229] width 52 height 12
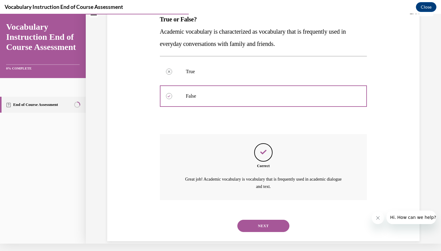
scroll to position [98, 0]
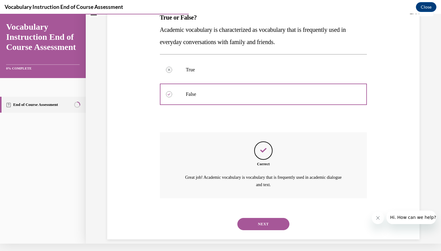
click at [270, 218] on button "NEXT" at bounding box center [264, 224] width 52 height 12
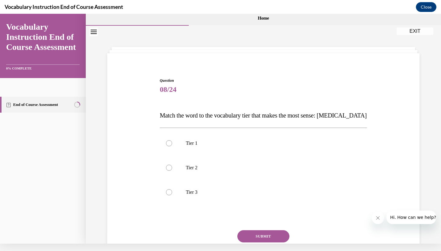
scroll to position [0, 0]
click at [169, 171] on label "Tier 2" at bounding box center [263, 168] width 207 height 25
click at [169, 171] on input "Tier 2" at bounding box center [169, 168] width 6 height 6
radio input "true"
click at [175, 194] on label "Tier 3" at bounding box center [263, 192] width 207 height 25
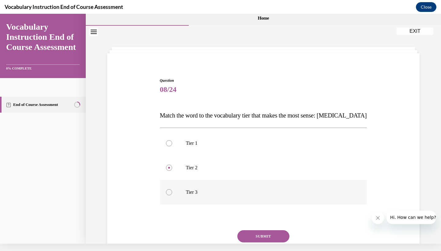
click at [172, 194] on input "Tier 3" at bounding box center [169, 192] width 6 height 6
radio input "true"
click at [164, 170] on label "Tier 2" at bounding box center [263, 168] width 207 height 25
click at [166, 170] on input "Tier 2" at bounding box center [169, 168] width 6 height 6
radio input "true"
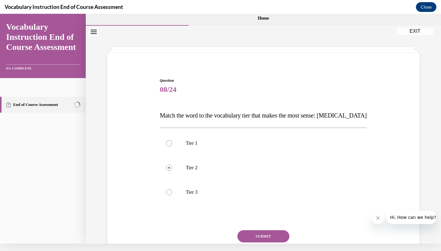
click at [267, 239] on button "SUBMIT" at bounding box center [264, 236] width 52 height 12
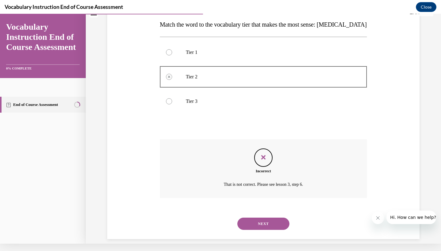
click at [265, 218] on button "NEXT" at bounding box center [264, 224] width 52 height 12
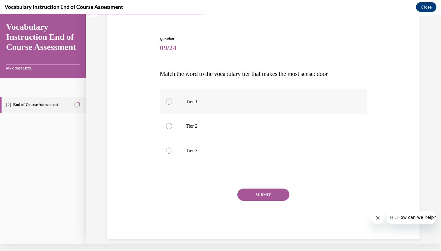
click at [171, 103] on div at bounding box center [169, 102] width 6 height 6
click at [171, 103] on input "Tier 1" at bounding box center [169, 102] width 6 height 6
radio input "true"
click at [260, 192] on button "SUBMIT" at bounding box center [264, 195] width 52 height 12
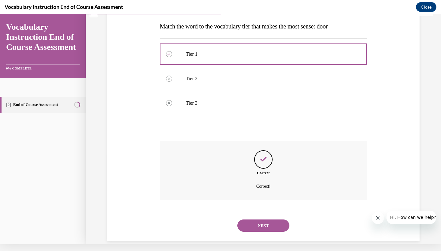
scroll to position [91, 0]
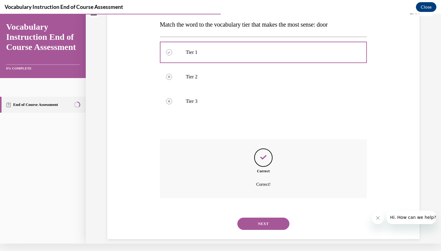
click at [263, 218] on button "NEXT" at bounding box center [264, 224] width 52 height 12
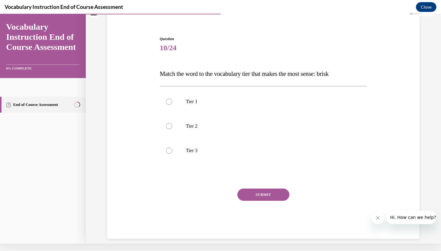
click at [170, 77] on span "Match the word to the vocabulary tier that makes the most sense: brisk" at bounding box center [244, 73] width 169 height 7
click at [169, 78] on p "Match the word to the vocabulary tier that makes the most sense: brisk" at bounding box center [263, 74] width 207 height 12
click at [201, 85] on div "Question 10/24 Match the word to the vocabulary tier that makes the most sense:…" at bounding box center [263, 137] width 207 height 203
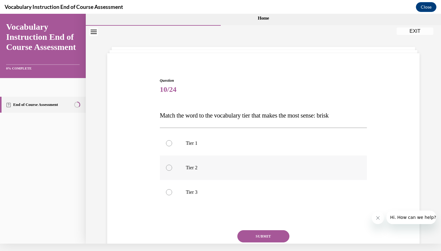
scroll to position [0, 0]
click at [180, 171] on label "Tier 2" at bounding box center [263, 168] width 207 height 25
click at [172, 171] on input "Tier 2" at bounding box center [169, 168] width 6 height 6
radio input "true"
click at [279, 237] on button "SUBMIT" at bounding box center [264, 236] width 52 height 12
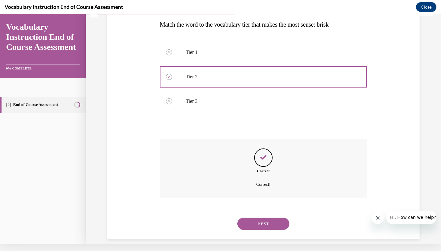
click at [268, 218] on button "NEXT" at bounding box center [264, 224] width 52 height 12
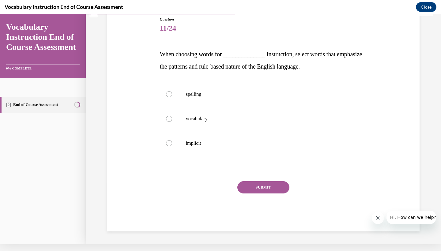
scroll to position [54, 0]
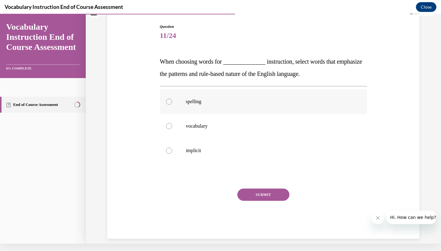
click at [177, 96] on label "spelling" at bounding box center [263, 101] width 207 height 25
click at [172, 99] on input "spelling" at bounding box center [169, 102] width 6 height 6
radio input "true"
click at [255, 193] on button "SUBMIT" at bounding box center [264, 195] width 52 height 12
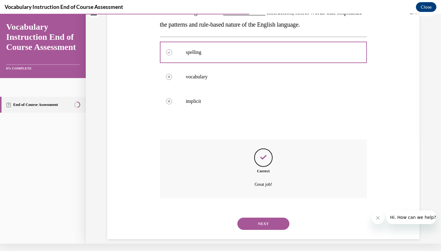
click at [260, 222] on button "NEXT" at bounding box center [264, 224] width 52 height 12
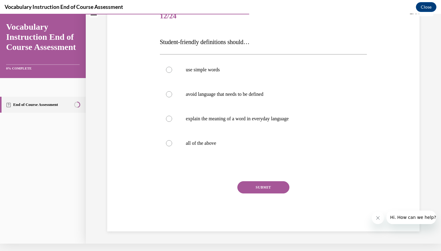
scroll to position [2, 0]
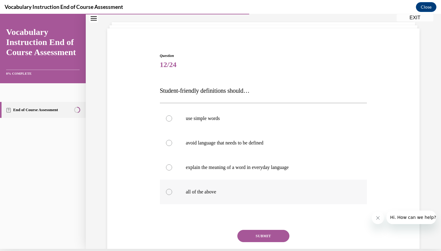
click at [176, 200] on label "all of the above" at bounding box center [263, 192] width 207 height 25
click at [172, 195] on input "all of the above" at bounding box center [169, 192] width 6 height 6
radio input "true"
click at [263, 239] on button "SUBMIT" at bounding box center [264, 236] width 52 height 12
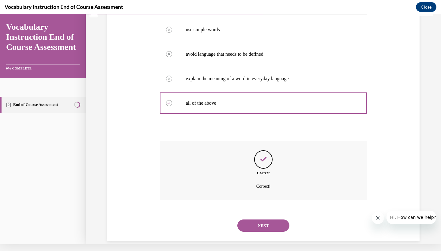
scroll to position [116, 0]
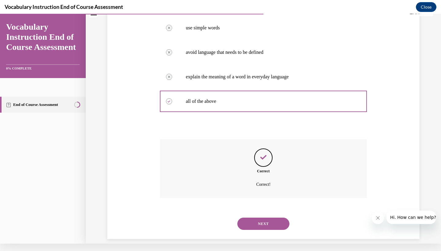
click at [256, 223] on div "NEXT" at bounding box center [263, 224] width 207 height 25
click at [256, 218] on button "NEXT" at bounding box center [264, 224] width 52 height 12
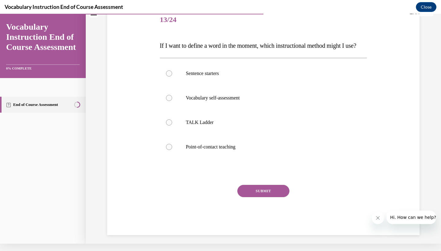
scroll to position [0, 0]
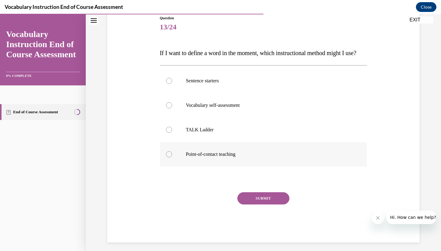
click at [175, 167] on label "Point-of-contact teaching" at bounding box center [263, 154] width 207 height 25
click at [172, 158] on input "Point-of-contact teaching" at bounding box center [169, 154] width 6 height 6
radio input "true"
click at [266, 205] on button "SUBMIT" at bounding box center [264, 198] width 52 height 12
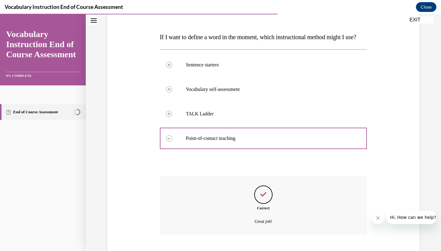
scroll to position [128, 0]
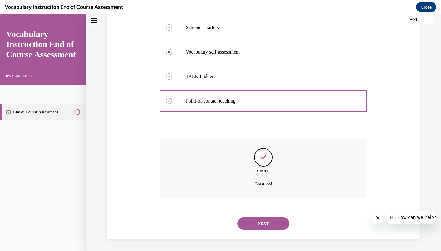
click at [261, 219] on button "NEXT" at bounding box center [264, 224] width 52 height 12
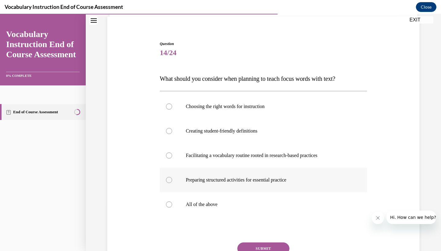
scroll to position [45, 0]
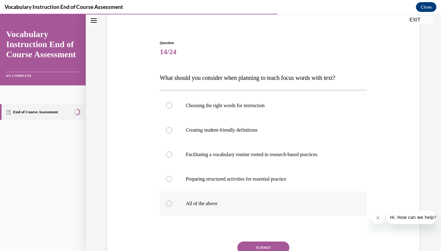
click at [185, 203] on label "All of the above" at bounding box center [263, 204] width 207 height 25
click at [172, 203] on input "All of the above" at bounding box center [169, 204] width 6 height 6
radio input "true"
click at [272, 248] on button "SUBMIT" at bounding box center [264, 248] width 52 height 12
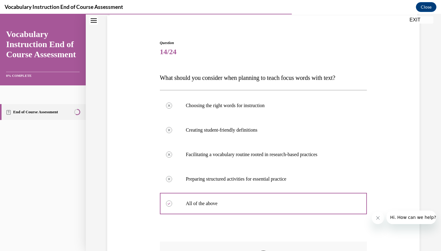
scroll to position [7, 0]
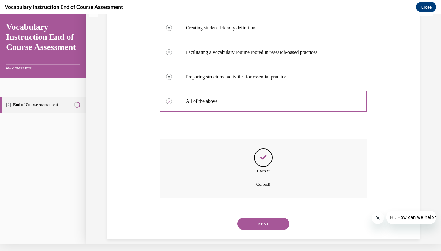
click at [253, 219] on button "NEXT" at bounding box center [264, 224] width 52 height 12
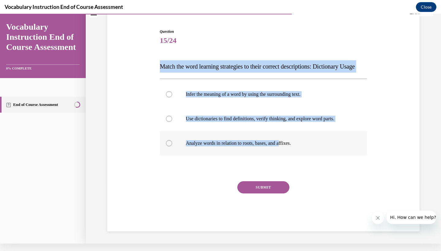
drag, startPoint x: 155, startPoint y: 63, endPoint x: 286, endPoint y: 152, distance: 158.8
click at [286, 152] on div "Question 15/24 Match the word learning strategies to their correct descriptions…" at bounding box center [264, 120] width 316 height 221
click at [171, 122] on div at bounding box center [169, 119] width 6 height 6
click at [171, 122] on input "Use dictionaries to find definitions, verify thinking, and explore word parts." at bounding box center [169, 119] width 6 height 6
radio input "true"
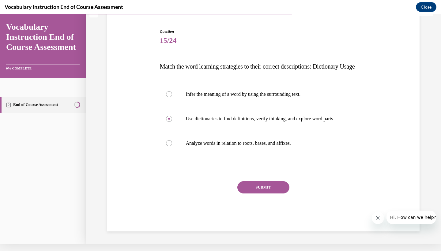
click at [269, 191] on button "SUBMIT" at bounding box center [264, 187] width 52 height 12
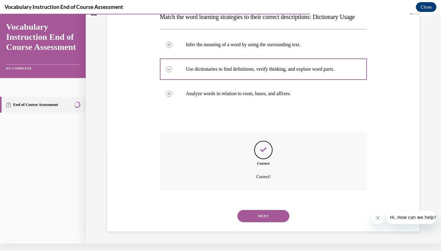
click at [256, 218] on button "NEXT" at bounding box center [264, 216] width 52 height 12
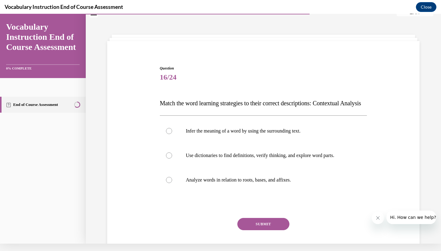
scroll to position [1, 0]
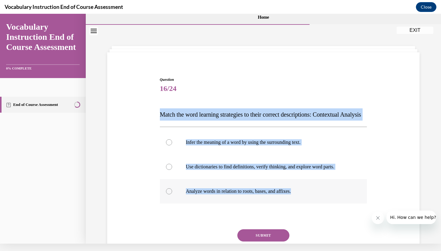
drag, startPoint x: 159, startPoint y: 114, endPoint x: 254, endPoint y: 211, distance: 135.7
click at [254, 211] on div "Question 16/24 Match the word learning strategies to their correct descriptions…" at bounding box center [263, 174] width 211 height 212
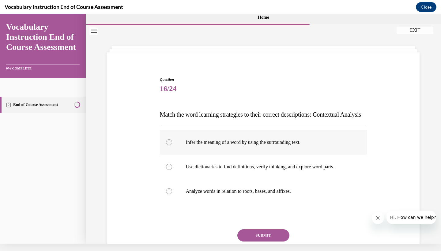
click at [184, 155] on label "Infer the meaning of a word by using the surrounding text." at bounding box center [263, 142] width 207 height 25
click at [172, 146] on input "Infer the meaning of a word by using the surrounding text." at bounding box center [169, 142] width 6 height 6
radio input "true"
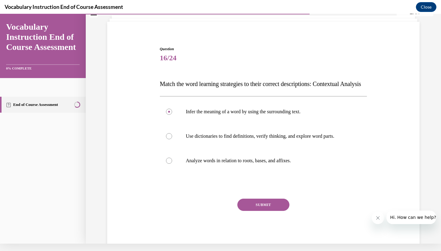
scroll to position [51, 0]
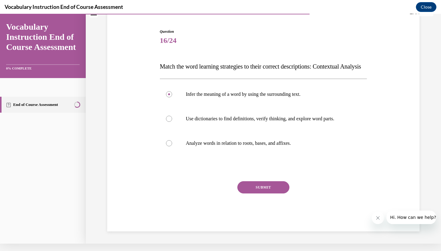
click at [260, 206] on div "SUBMIT" at bounding box center [263, 196] width 207 height 31
click at [260, 194] on button "SUBMIT" at bounding box center [264, 187] width 52 height 12
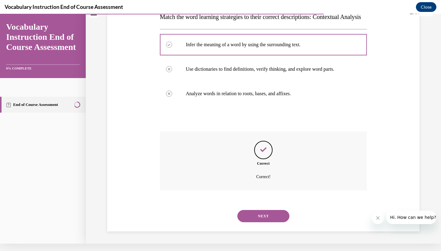
scroll to position [103, 0]
click at [271, 217] on button "NEXT" at bounding box center [264, 216] width 52 height 12
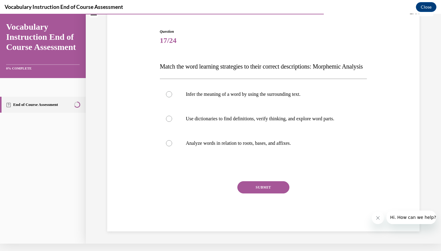
scroll to position [29, 0]
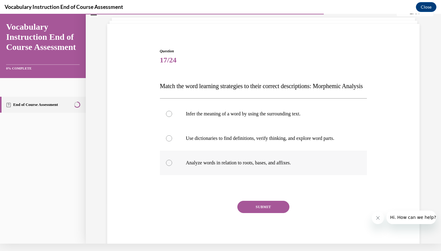
click at [178, 169] on label "Analyze words in relation to roots, bases, and affixes." at bounding box center [263, 163] width 207 height 25
click at [172, 166] on input "Analyze words in relation to roots, bases, and affixes." at bounding box center [169, 163] width 6 height 6
radio input "true"
click at [260, 213] on button "SUBMIT" at bounding box center [264, 207] width 52 height 12
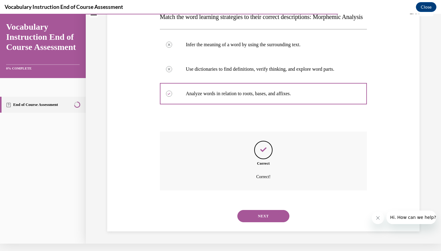
click at [266, 216] on button "NEXT" at bounding box center [264, 216] width 52 height 12
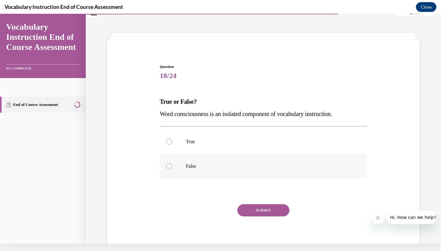
scroll to position [6, 0]
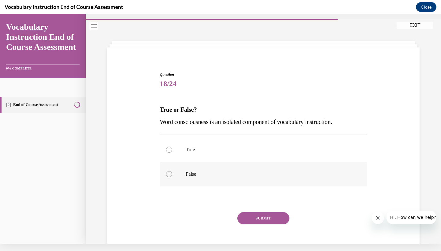
click at [201, 178] on label "False" at bounding box center [263, 174] width 207 height 25
click at [172, 177] on input "False" at bounding box center [169, 174] width 6 height 6
radio input "true"
click at [254, 222] on button "SUBMIT" at bounding box center [264, 218] width 52 height 12
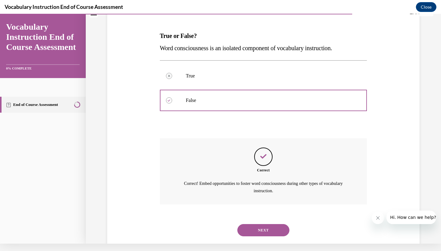
scroll to position [86, 0]
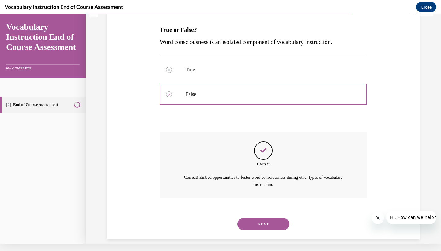
click at [249, 204] on div "Correct Correct! Embed opportunities to foster word consciousness during other …" at bounding box center [263, 169] width 207 height 75
click at [250, 212] on div "NEXT" at bounding box center [263, 224] width 207 height 25
click at [256, 219] on button "NEXT" at bounding box center [264, 224] width 52 height 12
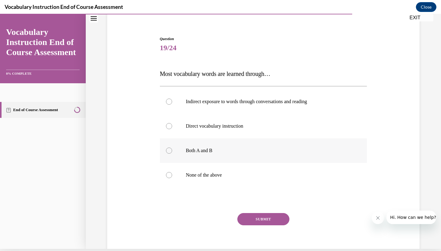
click at [173, 149] on label "Both A and B" at bounding box center [263, 151] width 207 height 25
click at [172, 149] on input "Both A and B" at bounding box center [169, 151] width 6 height 6
radio input "true"
click at [171, 126] on div at bounding box center [169, 126] width 6 height 6
click at [171, 126] on input "Direct vocabulary instruction" at bounding box center [169, 126] width 6 height 6
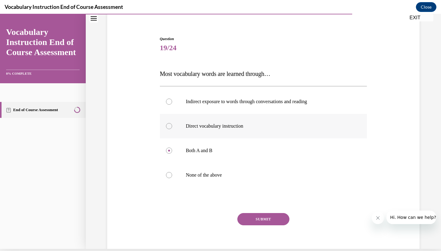
radio input "true"
click at [174, 154] on label "Both A and B" at bounding box center [263, 151] width 207 height 25
click at [172, 154] on input "Both A and B" at bounding box center [169, 151] width 6 height 6
radio input "true"
click at [260, 219] on button "SUBMIT" at bounding box center [264, 219] width 52 height 12
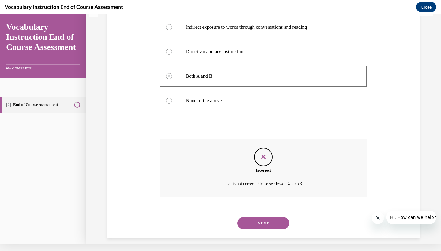
scroll to position [116, 0]
click at [260, 219] on button "NEXT" at bounding box center [264, 224] width 52 height 12
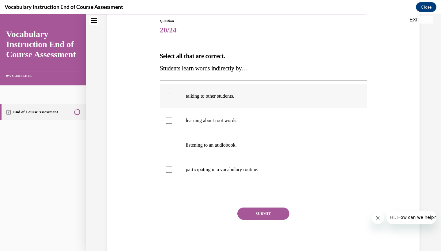
scroll to position [68, 0]
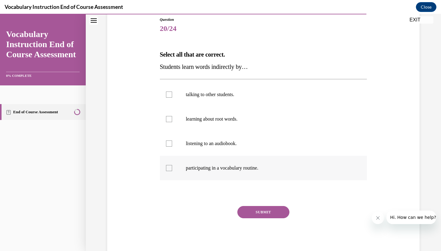
click at [169, 162] on label "participating in a vocabulary routine." at bounding box center [263, 168] width 207 height 25
click at [169, 165] on input "participating in a vocabulary routine." at bounding box center [169, 168] width 6 height 6
checkbox input "true"
click at [170, 112] on label "learning about root words." at bounding box center [263, 119] width 207 height 25
click at [170, 116] on input "learning about root words." at bounding box center [169, 119] width 6 height 6
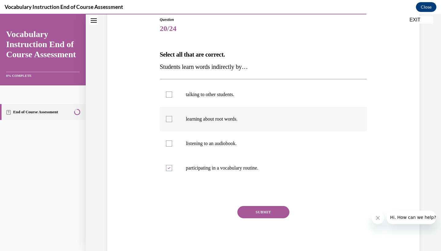
checkbox input "true"
click at [169, 94] on div at bounding box center [169, 95] width 6 height 6
click at [169, 94] on input "talking to other students." at bounding box center [169, 95] width 6 height 6
checkbox input "true"
click at [171, 142] on div at bounding box center [169, 144] width 6 height 6
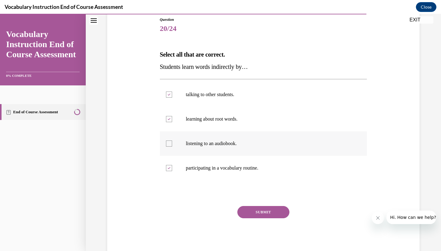
click at [171, 142] on input "listening to an audiobook." at bounding box center [169, 144] width 6 height 6
checkbox input "true"
click at [171, 122] on div at bounding box center [169, 119] width 6 height 6
click at [171, 122] on input "learning about root words." at bounding box center [169, 119] width 6 height 6
checkbox input "false"
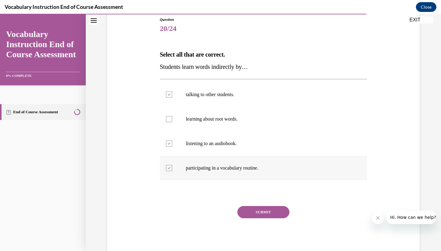
click at [168, 172] on label "participating in a vocabulary routine." at bounding box center [263, 168] width 207 height 25
click at [168, 171] on input "participating in a vocabulary routine." at bounding box center [169, 168] width 6 height 6
checkbox input "false"
click at [258, 203] on div "Question 20/24 Select all that are correct. Students learn words indirectly by……" at bounding box center [263, 137] width 207 height 240
click at [258, 215] on button "SUBMIT" at bounding box center [264, 212] width 52 height 12
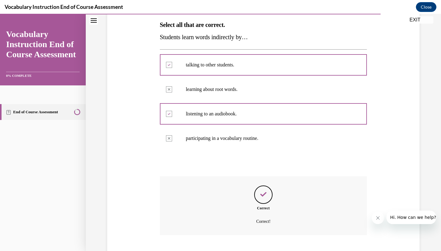
scroll to position [128, 0]
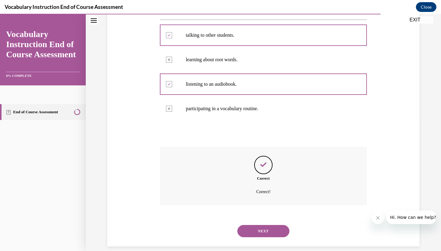
click at [264, 230] on div "NEXT" at bounding box center [263, 231] width 207 height 25
click at [261, 225] on button "NEXT" at bounding box center [264, 231] width 52 height 12
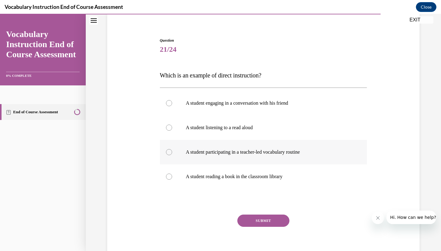
scroll to position [46, 0]
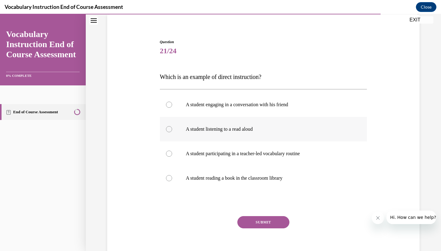
click at [168, 140] on label "A student listening to a read aloud" at bounding box center [263, 129] width 207 height 25
click at [168, 132] on input "A student listening to a read aloud" at bounding box center [169, 129] width 6 height 6
radio input "true"
click at [166, 109] on label "A student engaging in a conversation with his friend" at bounding box center [263, 105] width 207 height 25
click at [166, 108] on input "A student engaging in a conversation with his friend" at bounding box center [169, 105] width 6 height 6
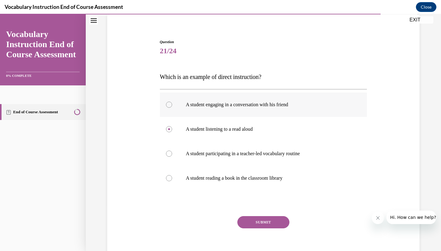
radio input "true"
click at [166, 150] on label "A student participating in a teacher-led vocabulary routine" at bounding box center [263, 154] width 207 height 25
click at [166, 151] on input "A student participating in a teacher-led vocabulary routine" at bounding box center [169, 154] width 6 height 6
radio input "true"
drag, startPoint x: 238, startPoint y: 225, endPoint x: 241, endPoint y: 225, distance: 3.4
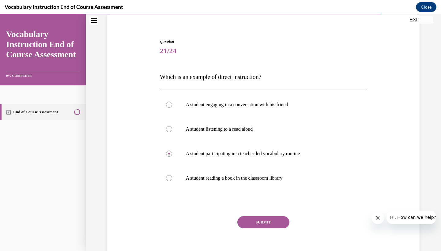
click at [238, 225] on div "SUBMIT" at bounding box center [263, 231] width 207 height 31
click at [247, 225] on button "SUBMIT" at bounding box center [264, 222] width 52 height 12
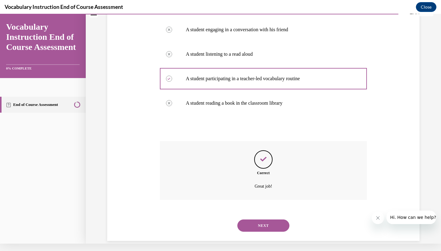
scroll to position [116, 0]
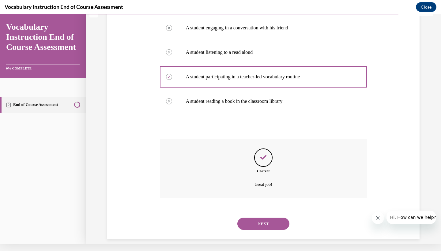
click at [270, 218] on button "NEXT" at bounding box center [264, 224] width 52 height 12
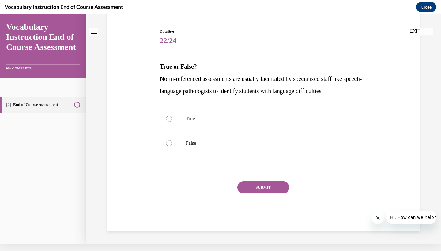
scroll to position [0, 0]
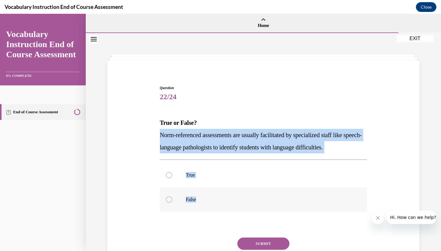
drag, startPoint x: 162, startPoint y: 135, endPoint x: 308, endPoint y: 211, distance: 164.8
click at [308, 211] on div "Question 22/24 True or False? Norm-referenced assessments are usually facilitat…" at bounding box center [263, 186] width 207 height 203
click at [170, 181] on label "True" at bounding box center [263, 175] width 207 height 25
click at [170, 178] on input "True" at bounding box center [169, 175] width 6 height 6
radio input "true"
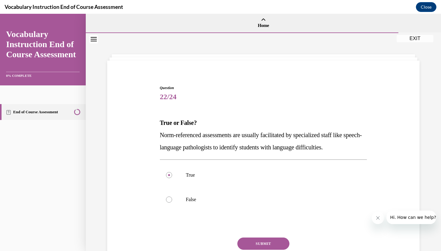
click at [253, 245] on button "SUBMIT" at bounding box center [264, 244] width 52 height 12
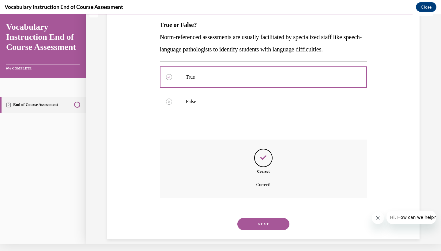
scroll to position [91, 0]
click at [258, 230] on div "SUBMIT NEXT" at bounding box center [263, 223] width 207 height 32
click at [257, 218] on button "NEXT" at bounding box center [264, 224] width 52 height 12
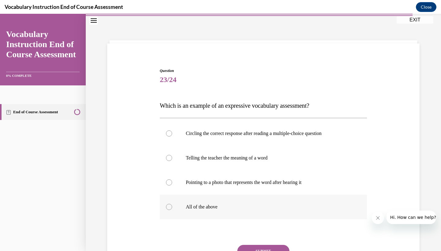
scroll to position [26, 0]
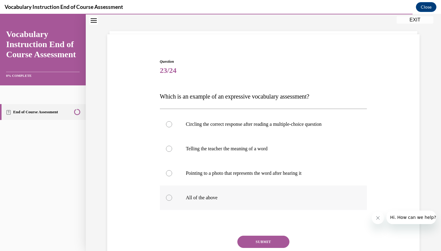
click at [171, 207] on label "All of the above" at bounding box center [263, 198] width 207 height 25
click at [171, 201] on input "All of the above" at bounding box center [169, 198] width 6 height 6
radio input "true"
click at [262, 238] on button "SUBMIT" at bounding box center [264, 242] width 52 height 12
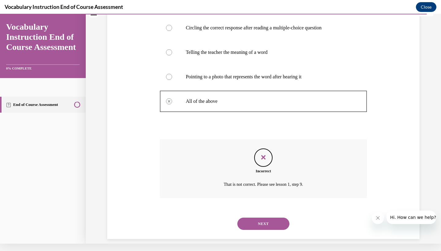
click at [262, 220] on button "NEXT" at bounding box center [264, 224] width 52 height 12
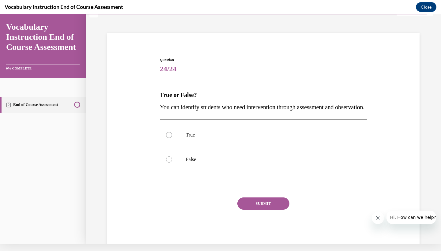
scroll to position [19, 0]
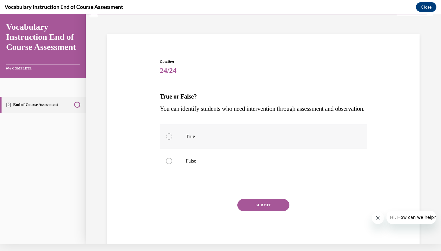
click at [171, 140] on div at bounding box center [169, 137] width 6 height 6
click at [171, 140] on input "True" at bounding box center [169, 137] width 6 height 6
radio input "true"
click at [260, 211] on button "SUBMIT" at bounding box center [264, 205] width 52 height 12
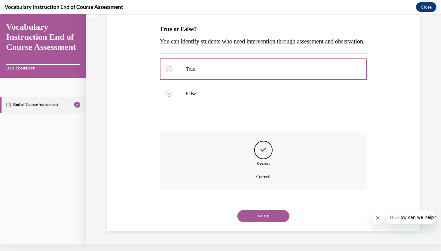
click at [260, 216] on button "NEXT" at bounding box center [264, 216] width 52 height 12
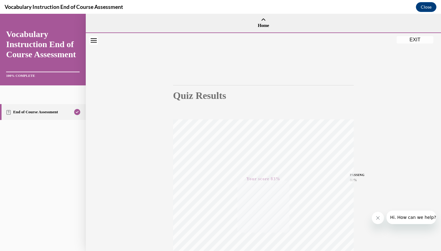
scroll to position [0, 0]
click at [415, 40] on button "EXIT" at bounding box center [415, 38] width 37 height 7
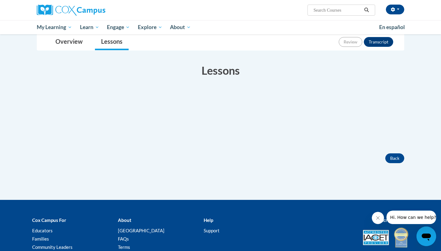
scroll to position [68, 0]
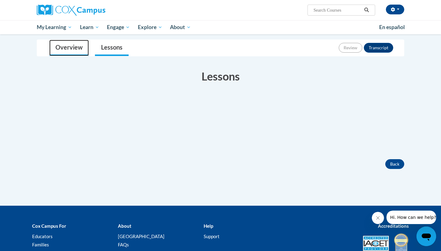
click at [78, 53] on link "Overview" at bounding box center [69, 48] width 40 height 16
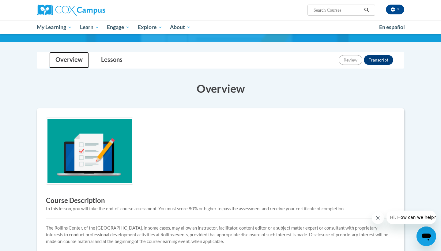
scroll to position [63, 0]
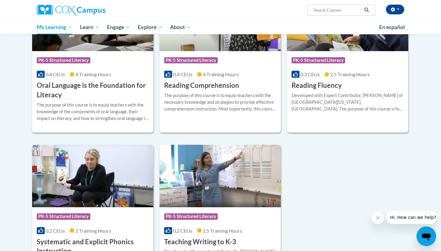
scroll to position [338, 0]
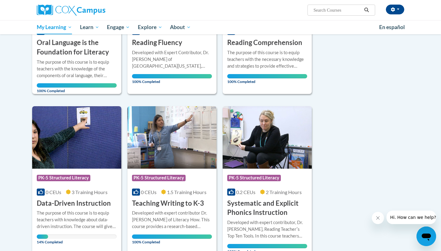
scroll to position [358, 0]
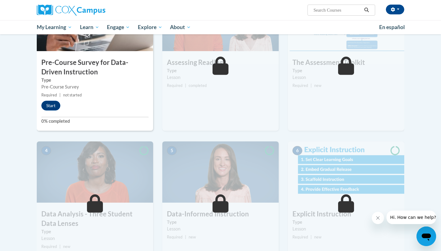
scroll to position [163, 0]
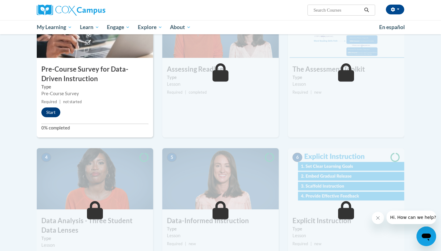
click at [56, 116] on button "Start" at bounding box center [50, 113] width 19 height 10
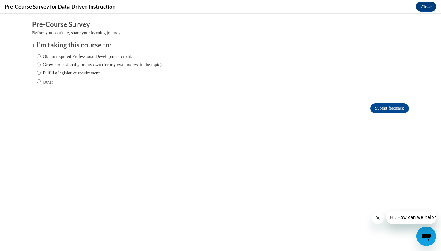
scroll to position [0, 0]
click at [44, 84] on label "Other" at bounding box center [73, 82] width 73 height 9
click at [41, 84] on input "Other" at bounding box center [39, 81] width 4 height 7
radio input "true"
click at [40, 66] on input "Grow professionally on my own (for my own interest in the topic)." at bounding box center [39, 64] width 4 height 7
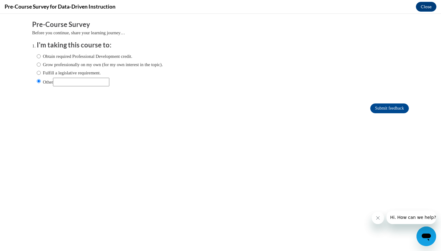
radio input "true"
click at [38, 56] on input "Obtain required Professional Development credit." at bounding box center [39, 56] width 4 height 7
radio input "true"
click at [403, 105] on input "Submit feedback" at bounding box center [390, 109] width 39 height 10
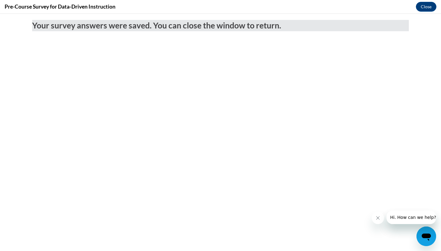
click at [139, 128] on body "Your survey answers were saved. You can close the window to return." at bounding box center [220, 133] width 441 height 238
click at [431, 6] on button "Close" at bounding box center [426, 7] width 21 height 10
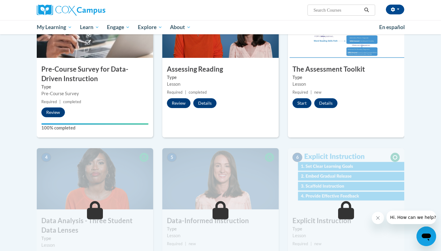
click at [181, 102] on button "Review" at bounding box center [179, 103] width 24 height 10
